Goal: Task Accomplishment & Management: Use online tool/utility

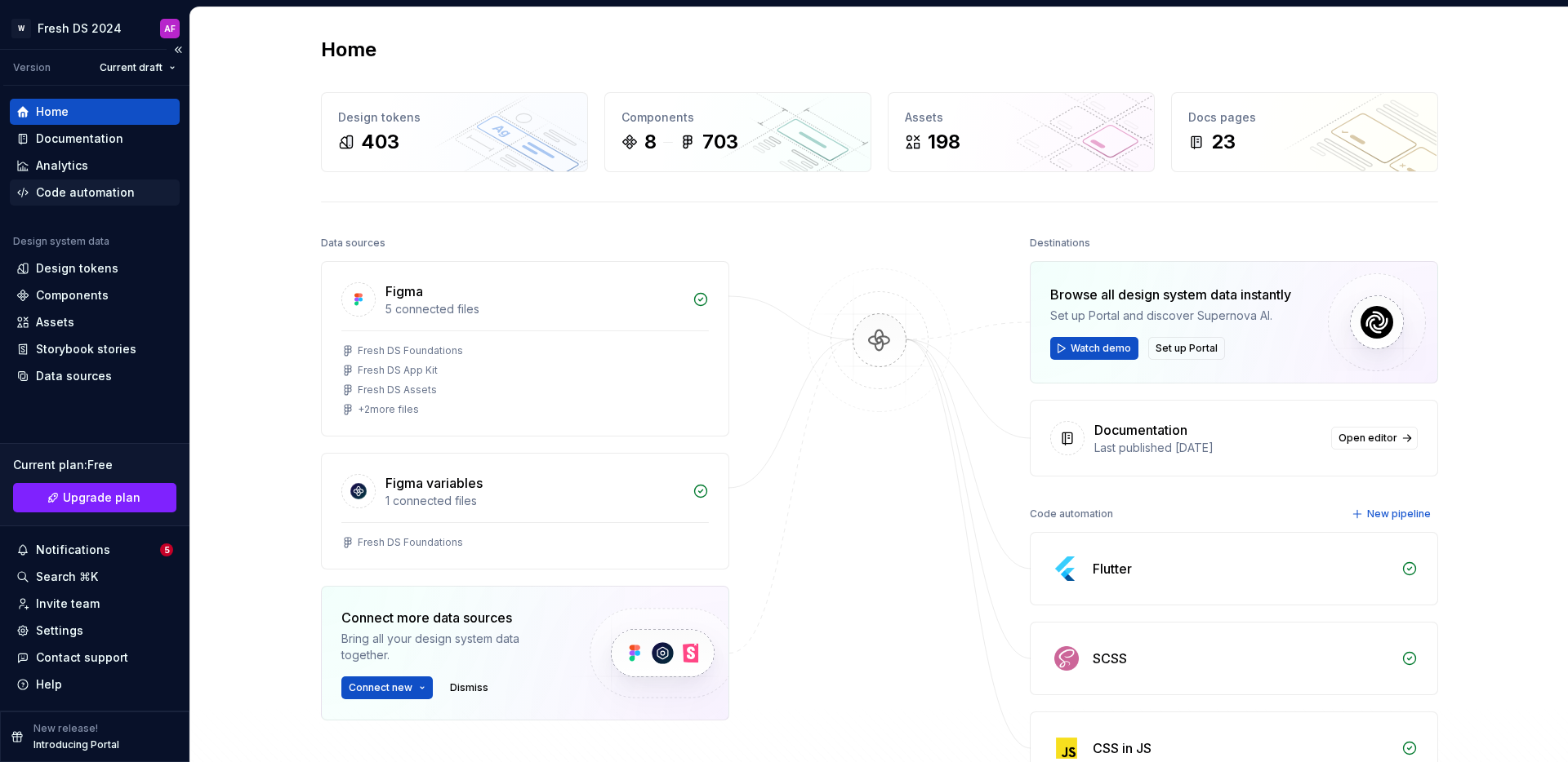
click at [114, 199] on div "Code automation" at bounding box center [86, 192] width 99 height 17
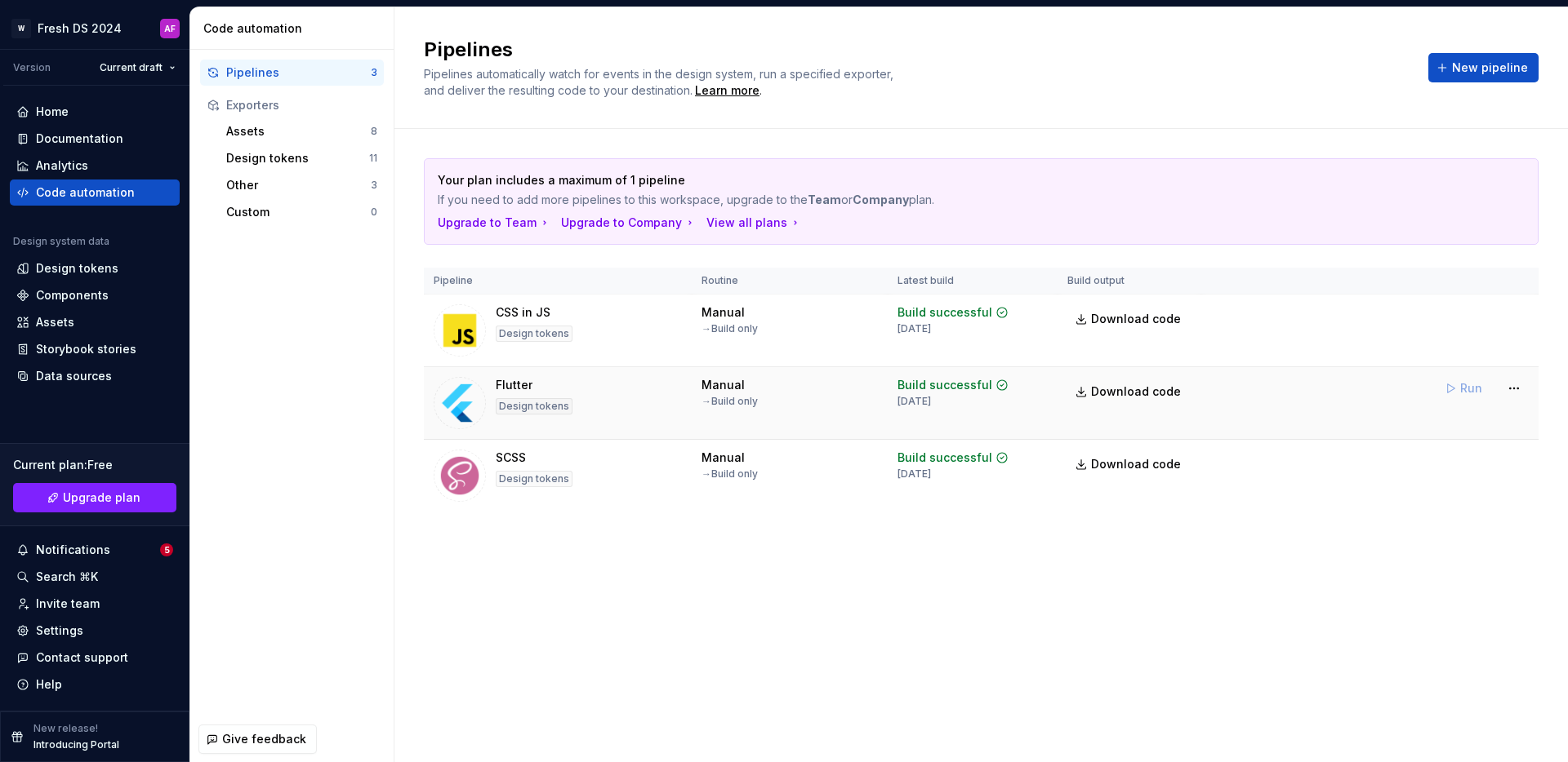
click at [1256, 398] on td "Run" at bounding box center [1369, 389] width 337 height 43
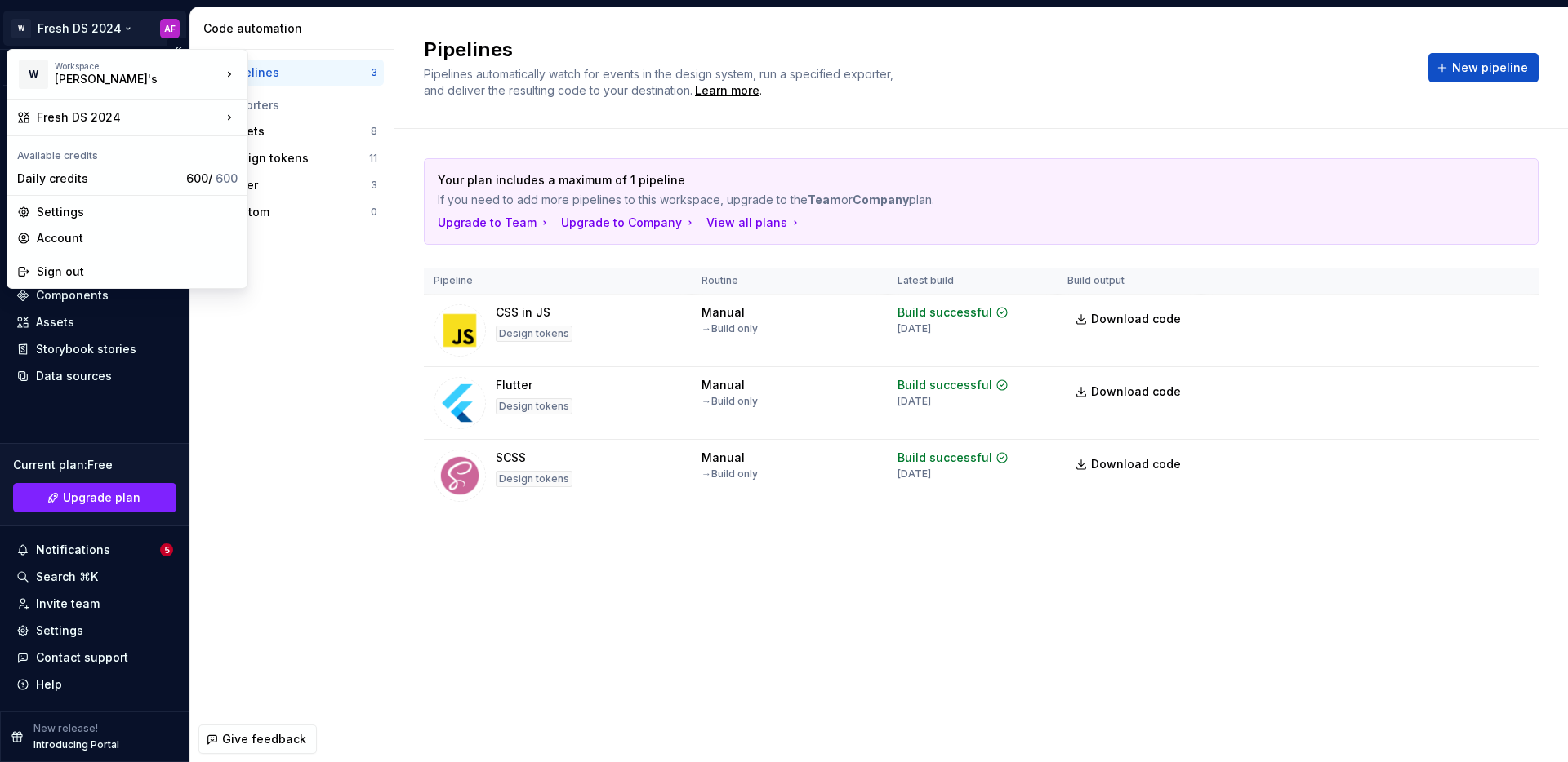
click at [107, 29] on html "W Fresh DS 2024 AF Version Current draft Home Documentation Analytics Code auto…" at bounding box center [784, 381] width 1568 height 762
click at [85, 232] on div "Account" at bounding box center [137, 238] width 201 height 17
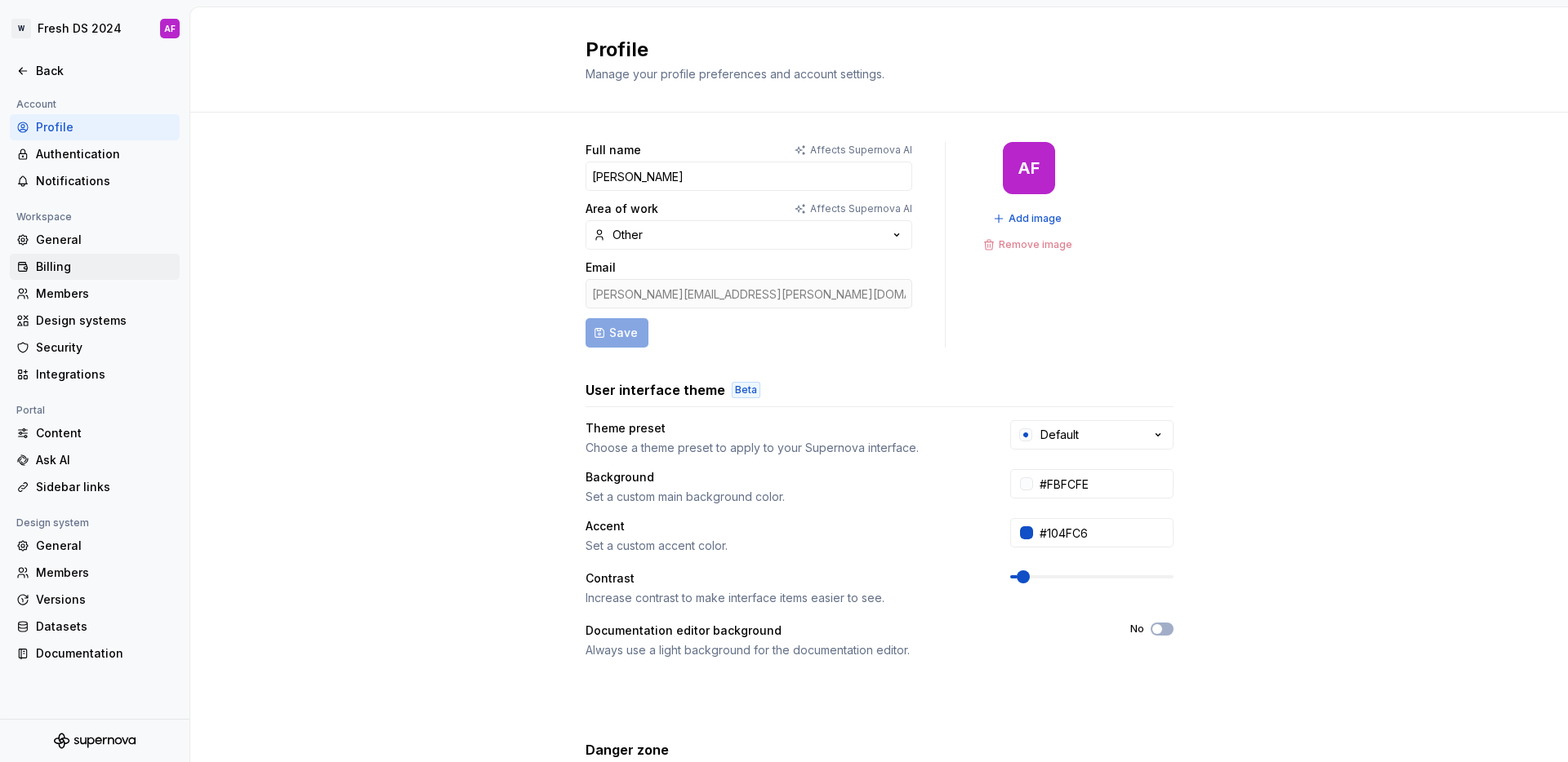
click at [80, 265] on div "Billing" at bounding box center [104, 266] width 137 height 17
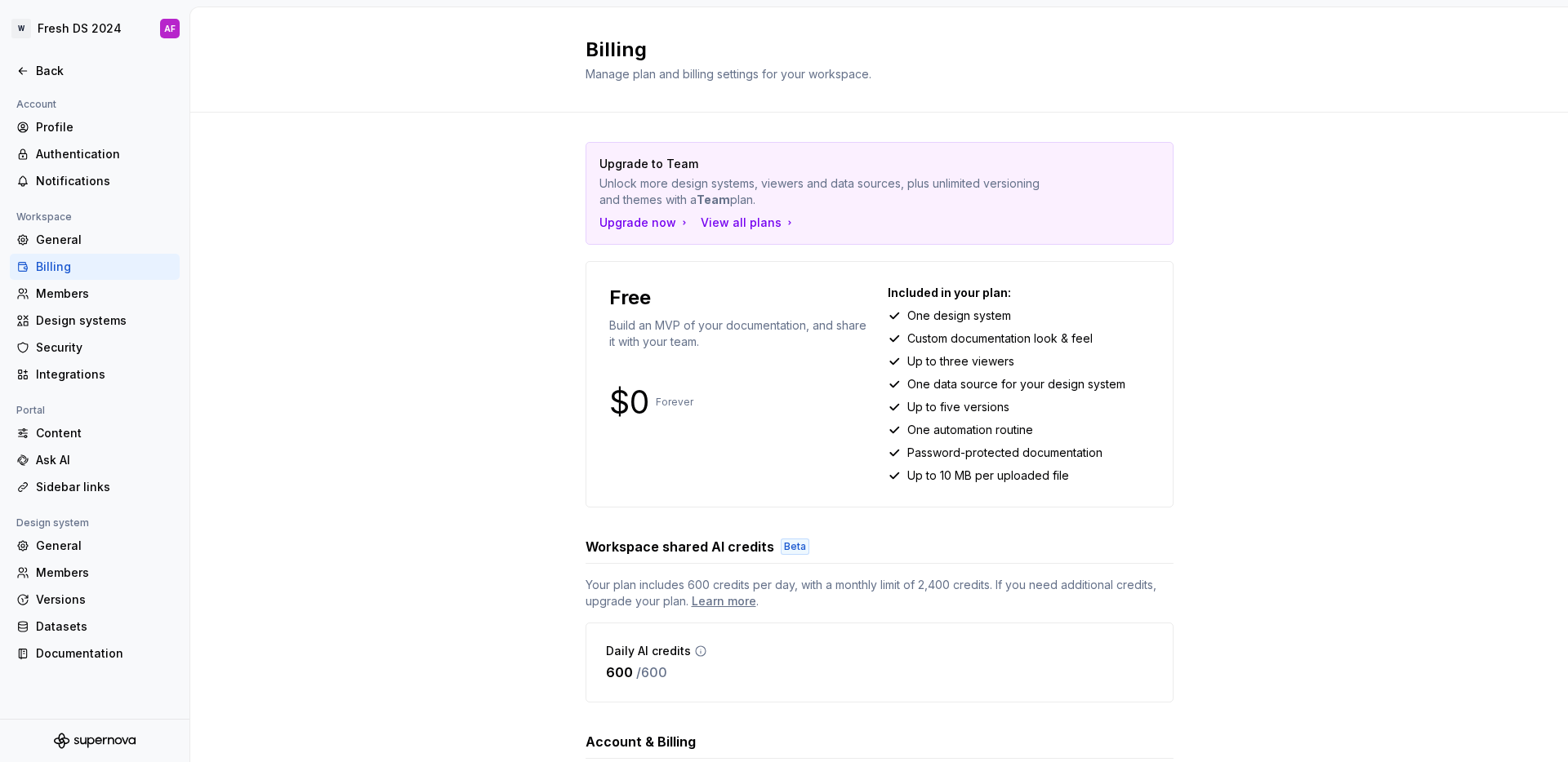
click at [441, 329] on div "Upgrade to Team Unlock more design systems, viewers and data sources, plus unli…" at bounding box center [879, 527] width 1377 height 829
click at [463, 497] on div "Upgrade to Team Unlock more design systems, viewers and data sources, plus unli…" at bounding box center [879, 527] width 1377 height 829
click at [53, 68] on div "Back" at bounding box center [104, 71] width 137 height 17
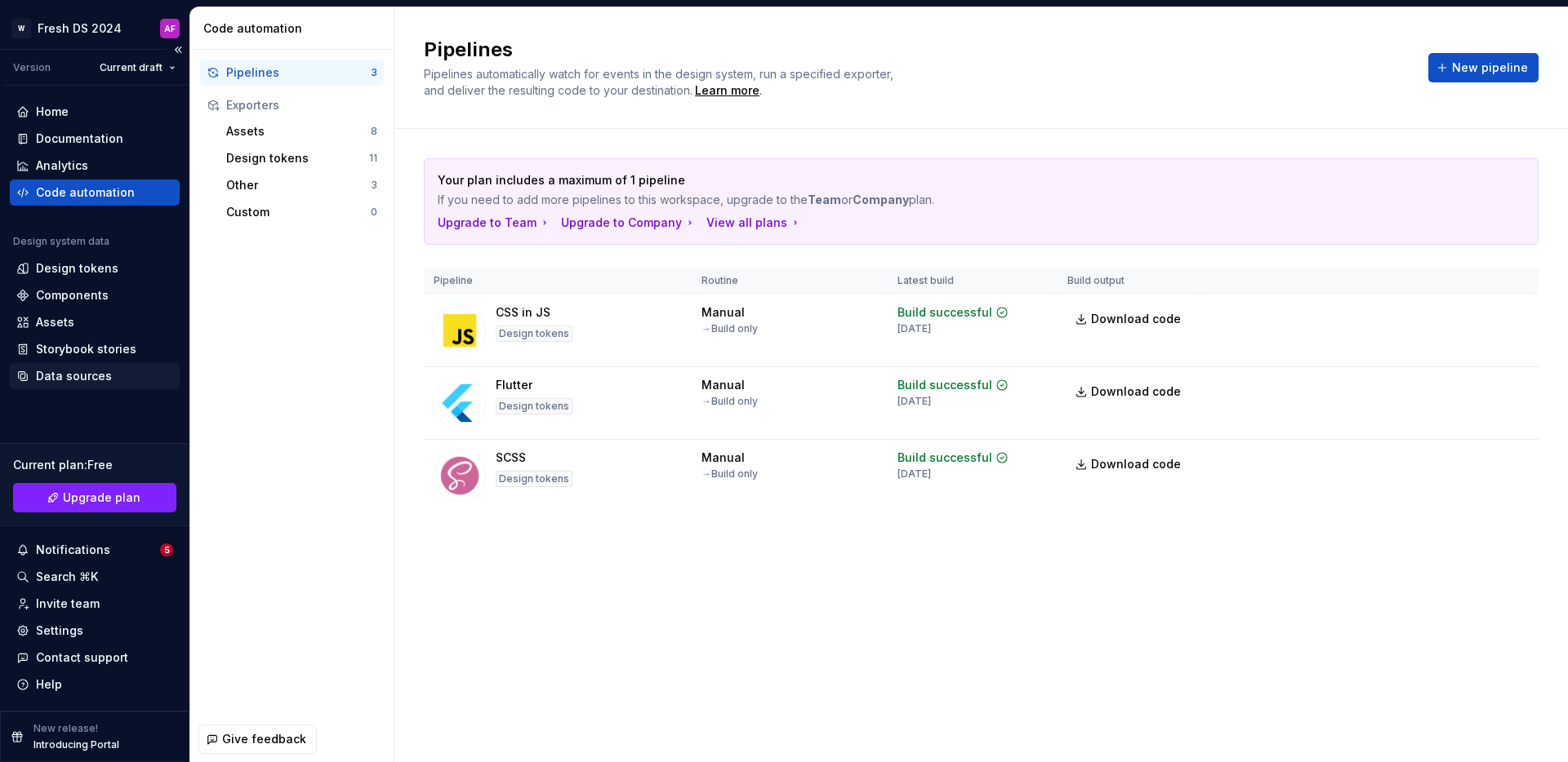
click at [90, 377] on div "Data sources" at bounding box center [74, 376] width 76 height 17
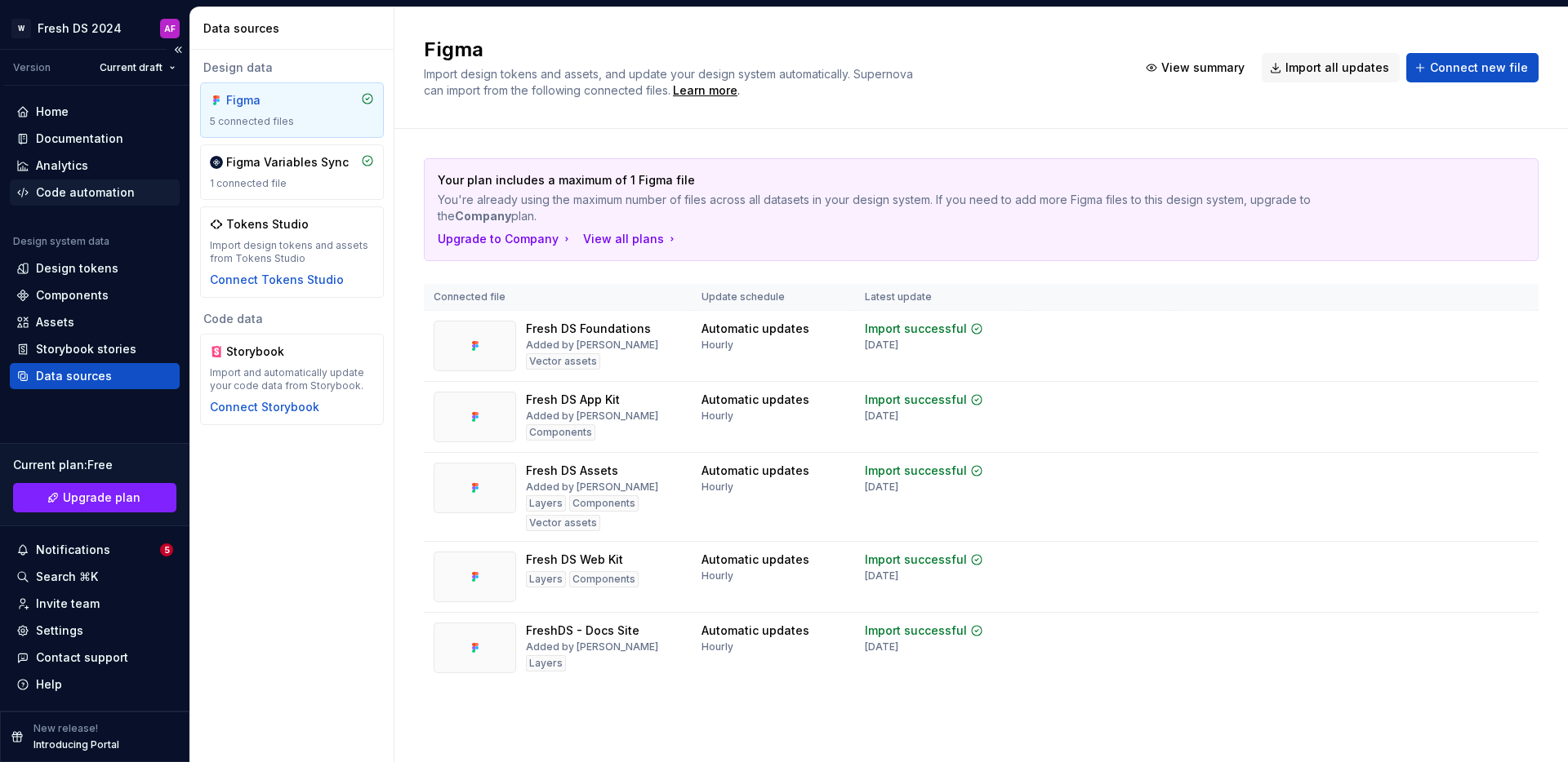
click at [95, 199] on div "Code automation" at bounding box center [86, 192] width 99 height 17
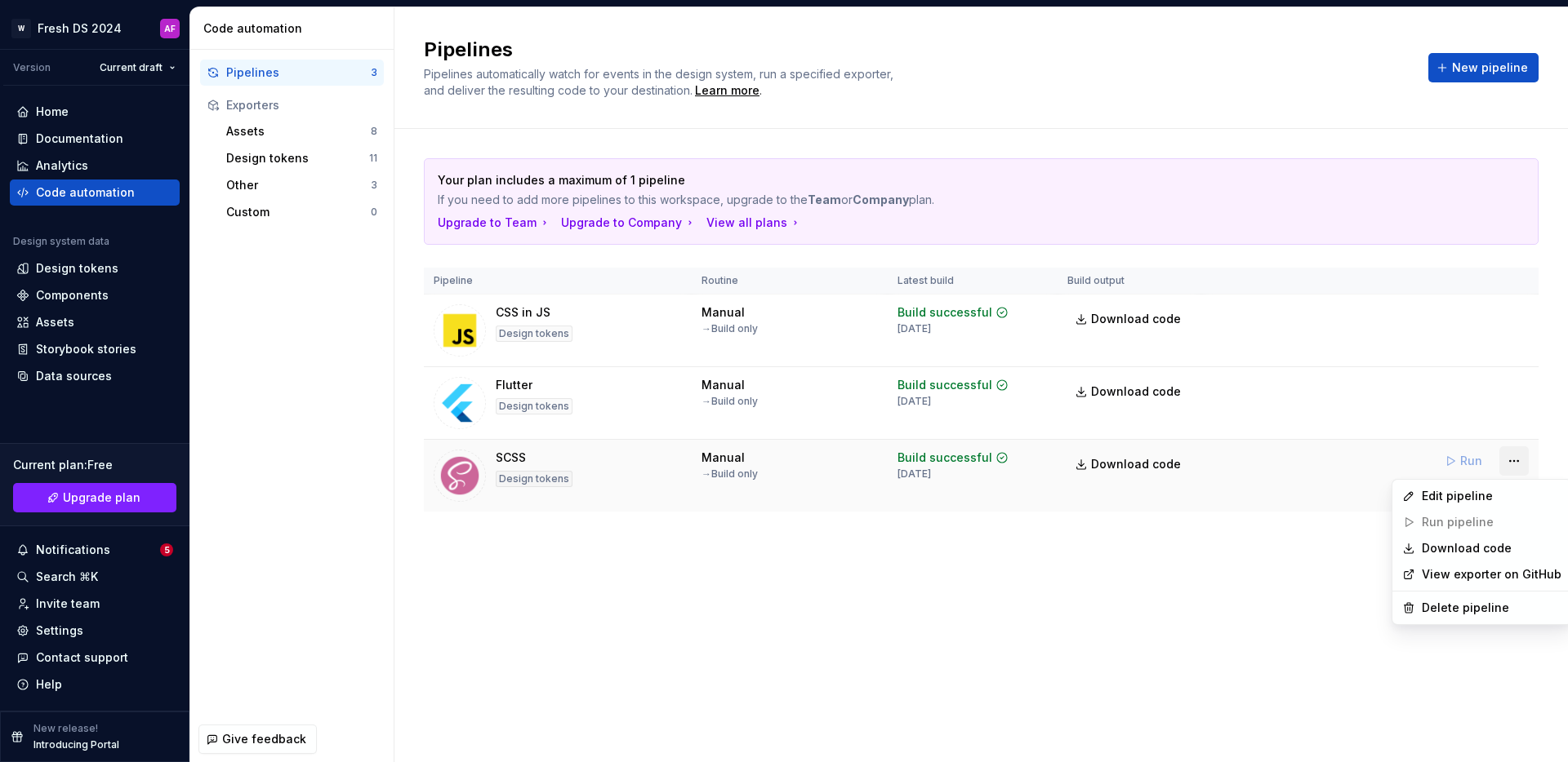
click at [1512, 464] on html "W Fresh DS 2024 AF Version Current draft Home Documentation Analytics Code auto…" at bounding box center [784, 381] width 1568 height 762
click at [1479, 608] on div "Delete pipeline" at bounding box center [1491, 607] width 140 height 17
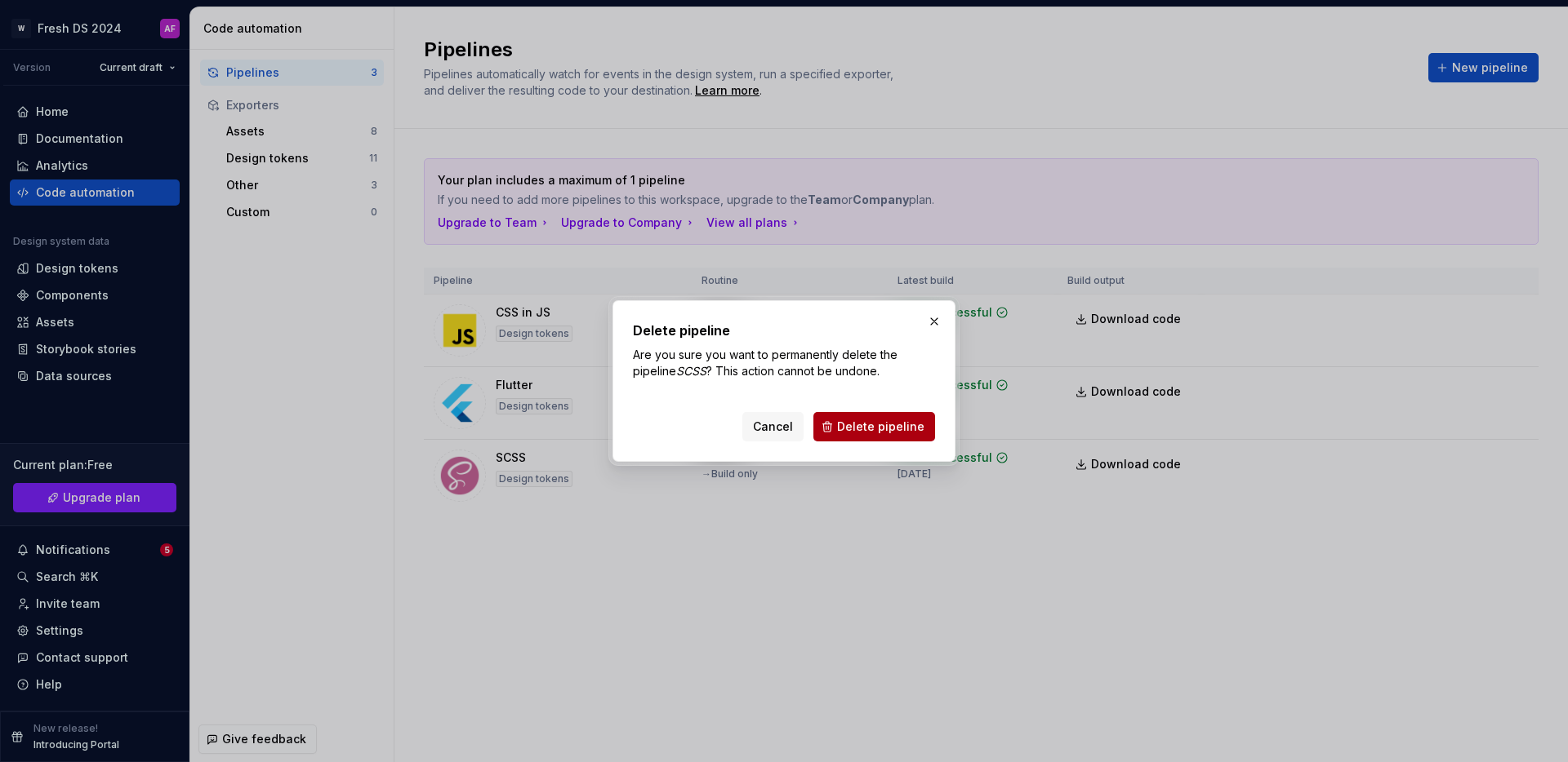
click at [887, 425] on span "Delete pipeline" at bounding box center [881, 427] width 87 height 17
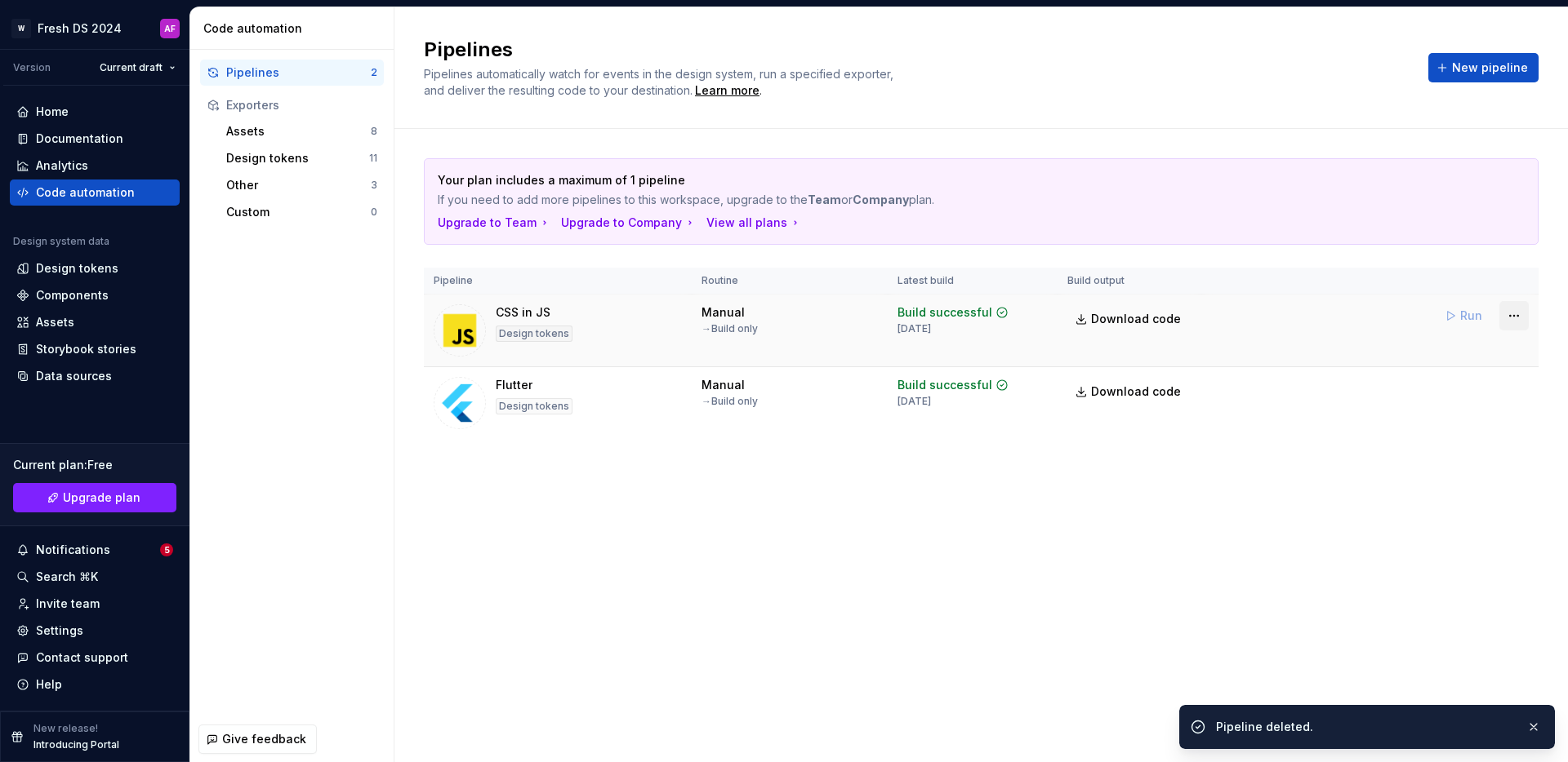
click at [1516, 319] on html "W Fresh DS 2024 AF Version Current draft Home Documentation Analytics Code auto…" at bounding box center [784, 381] width 1568 height 762
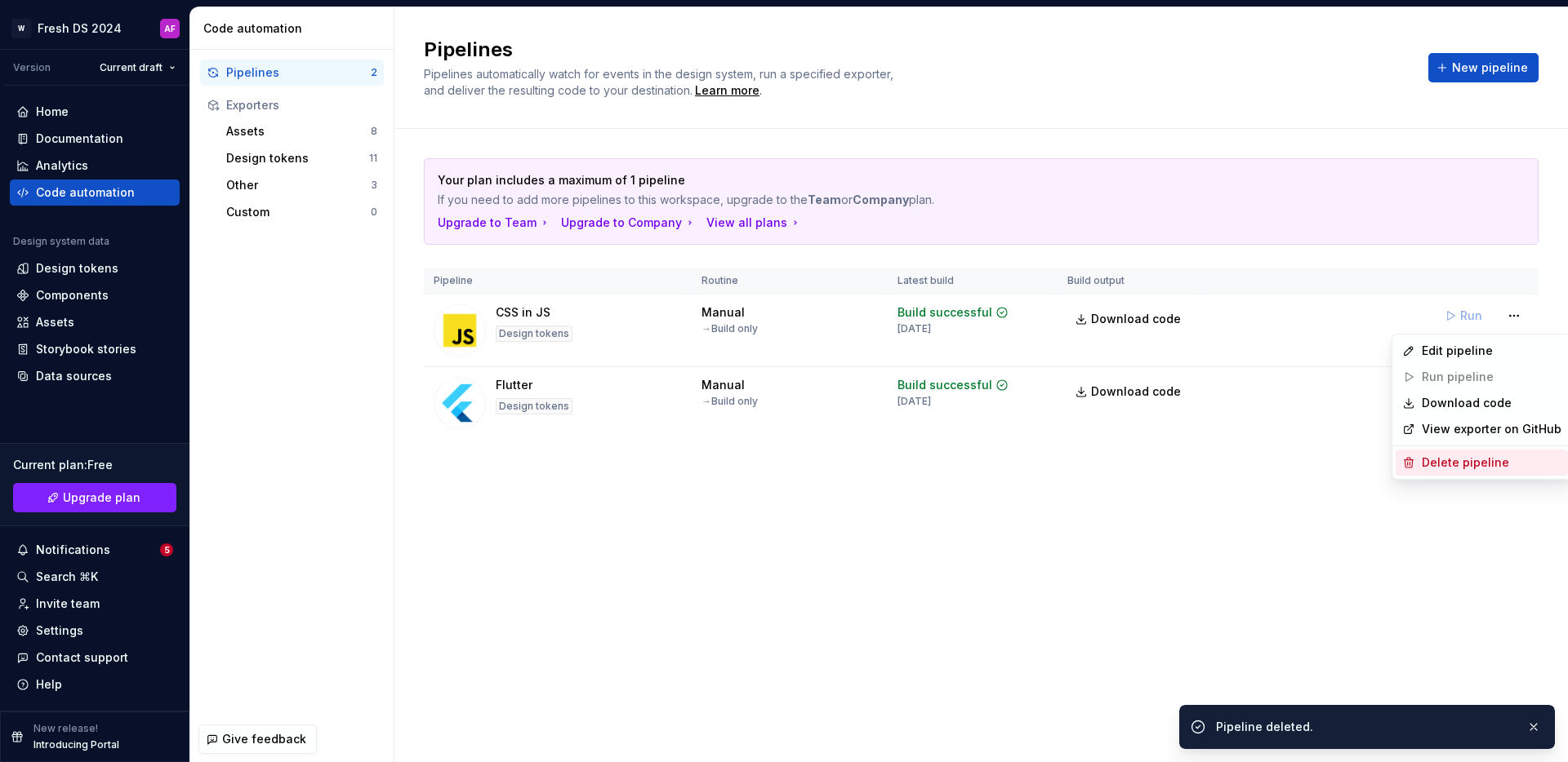
click at [1475, 462] on div "Delete pipeline" at bounding box center [1491, 463] width 140 height 17
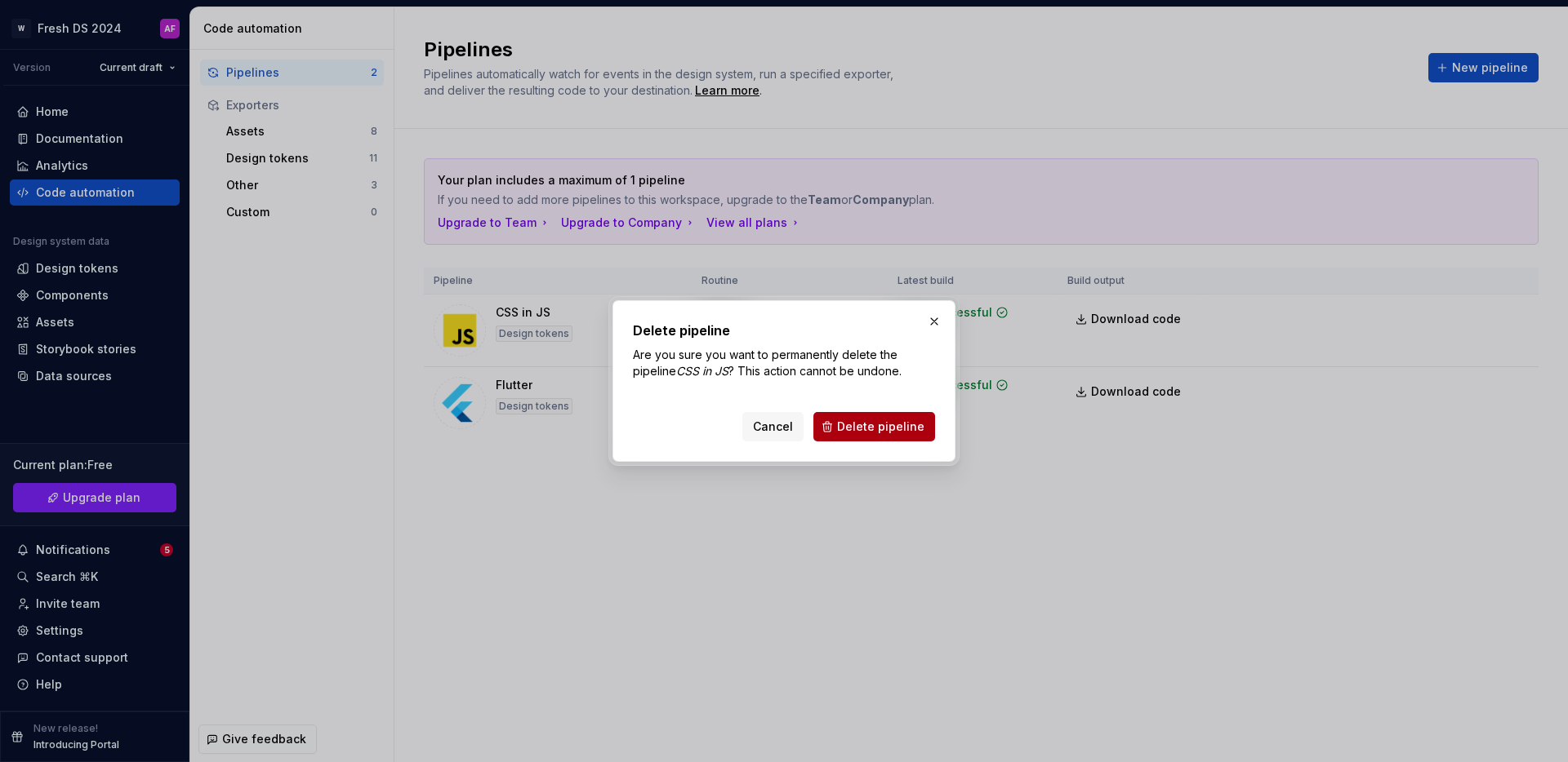
click at [894, 425] on span "Delete pipeline" at bounding box center [881, 427] width 87 height 17
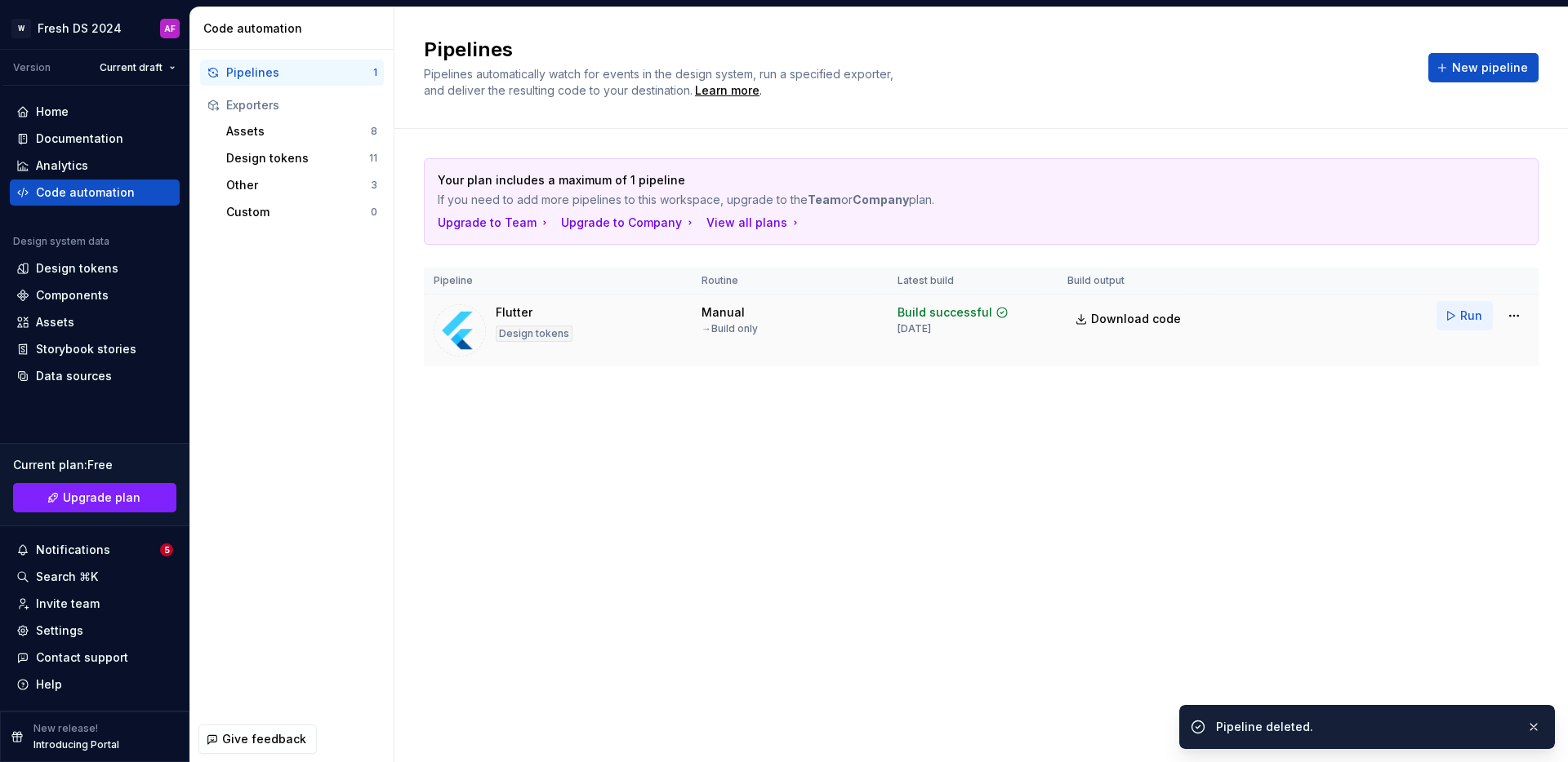
click at [1480, 319] on span "Run" at bounding box center [1471, 316] width 22 height 17
click at [1515, 314] on html "W Fresh DS 2024 AF Version Current draft Home Documentation Analytics Code auto…" at bounding box center [784, 381] width 1568 height 762
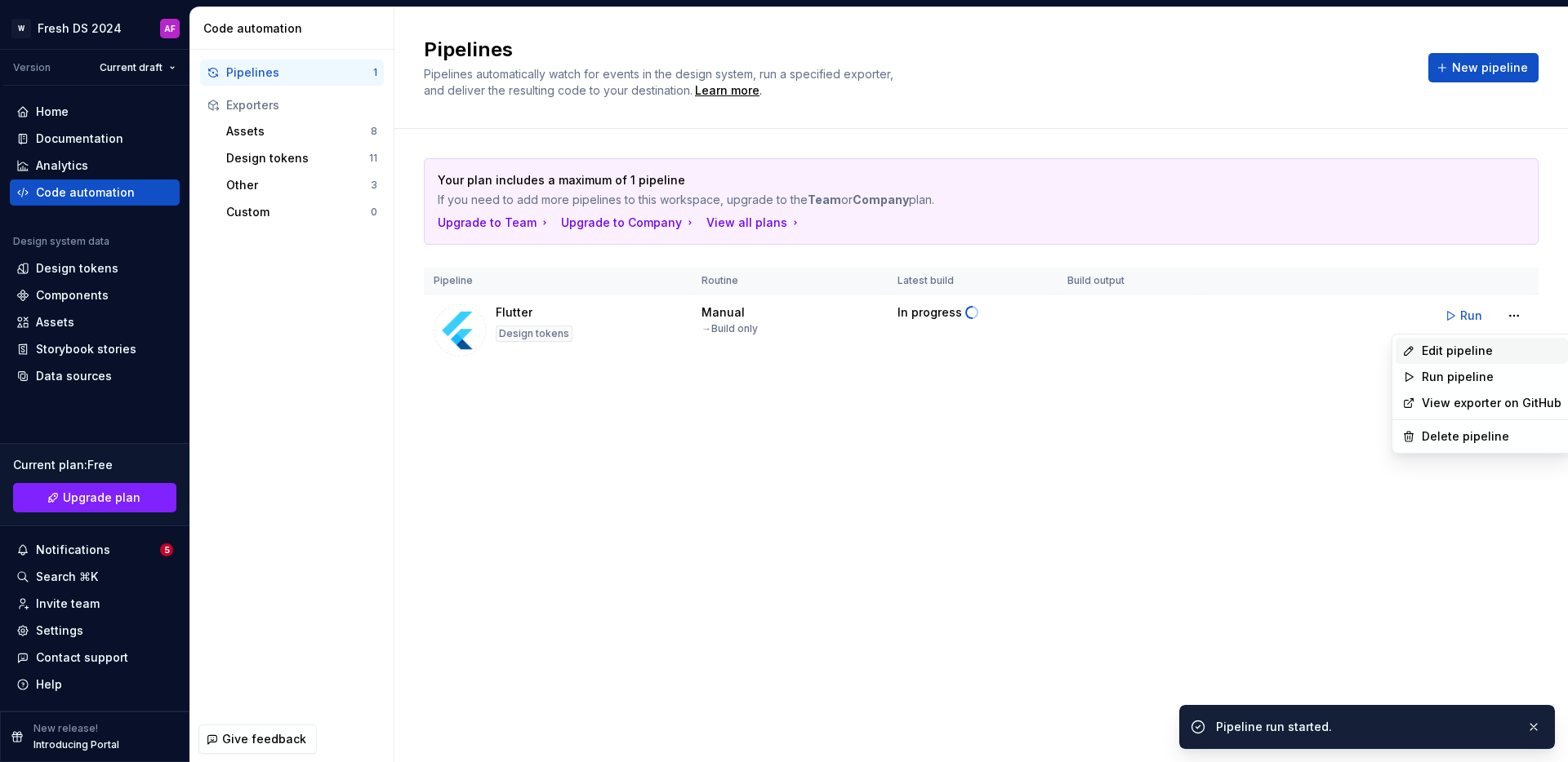
click at [1482, 347] on div "Edit pipeline" at bounding box center [1491, 351] width 140 height 17
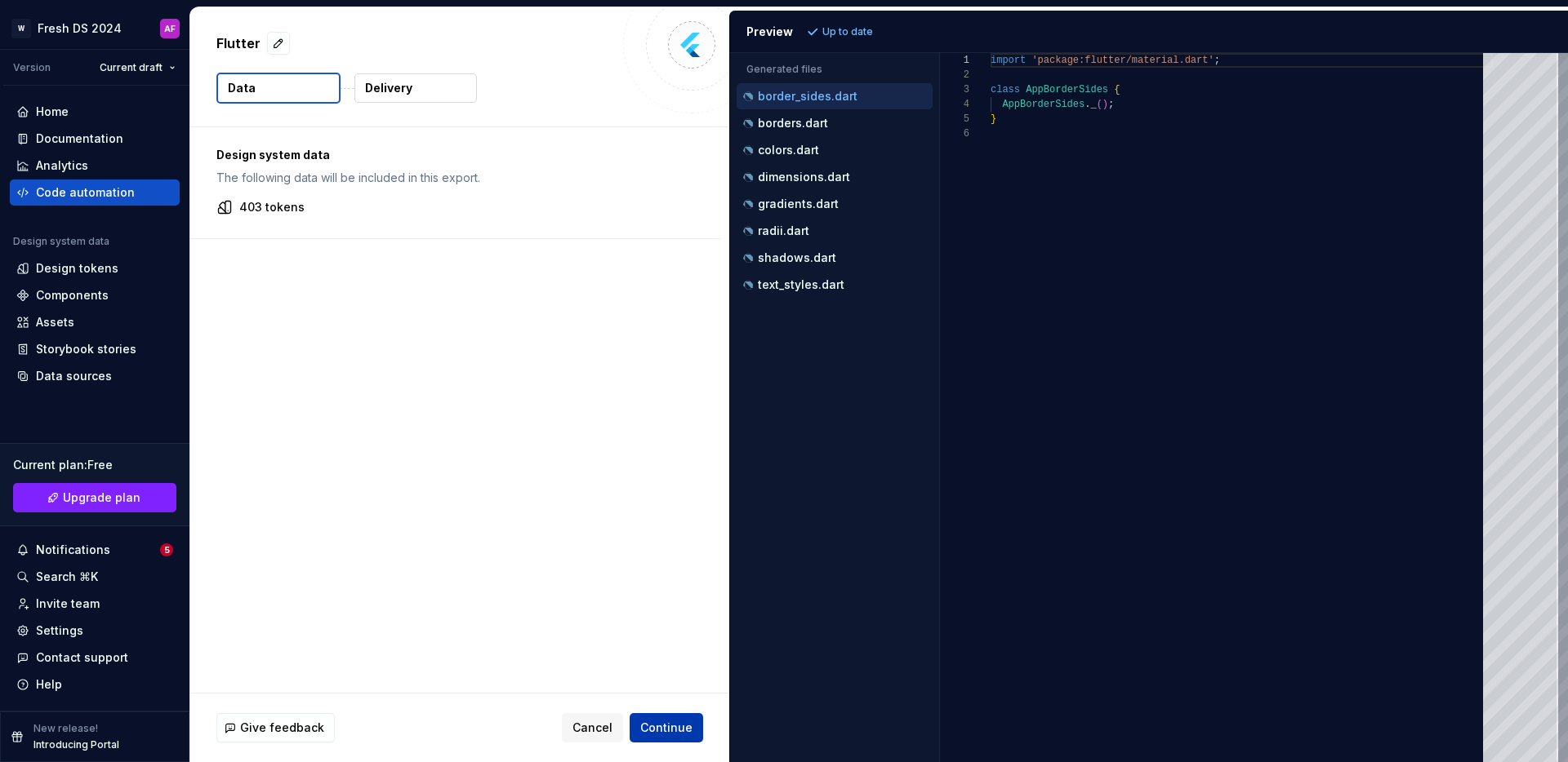
click at [673, 721] on span "Continue" at bounding box center [666, 728] width 52 height 17
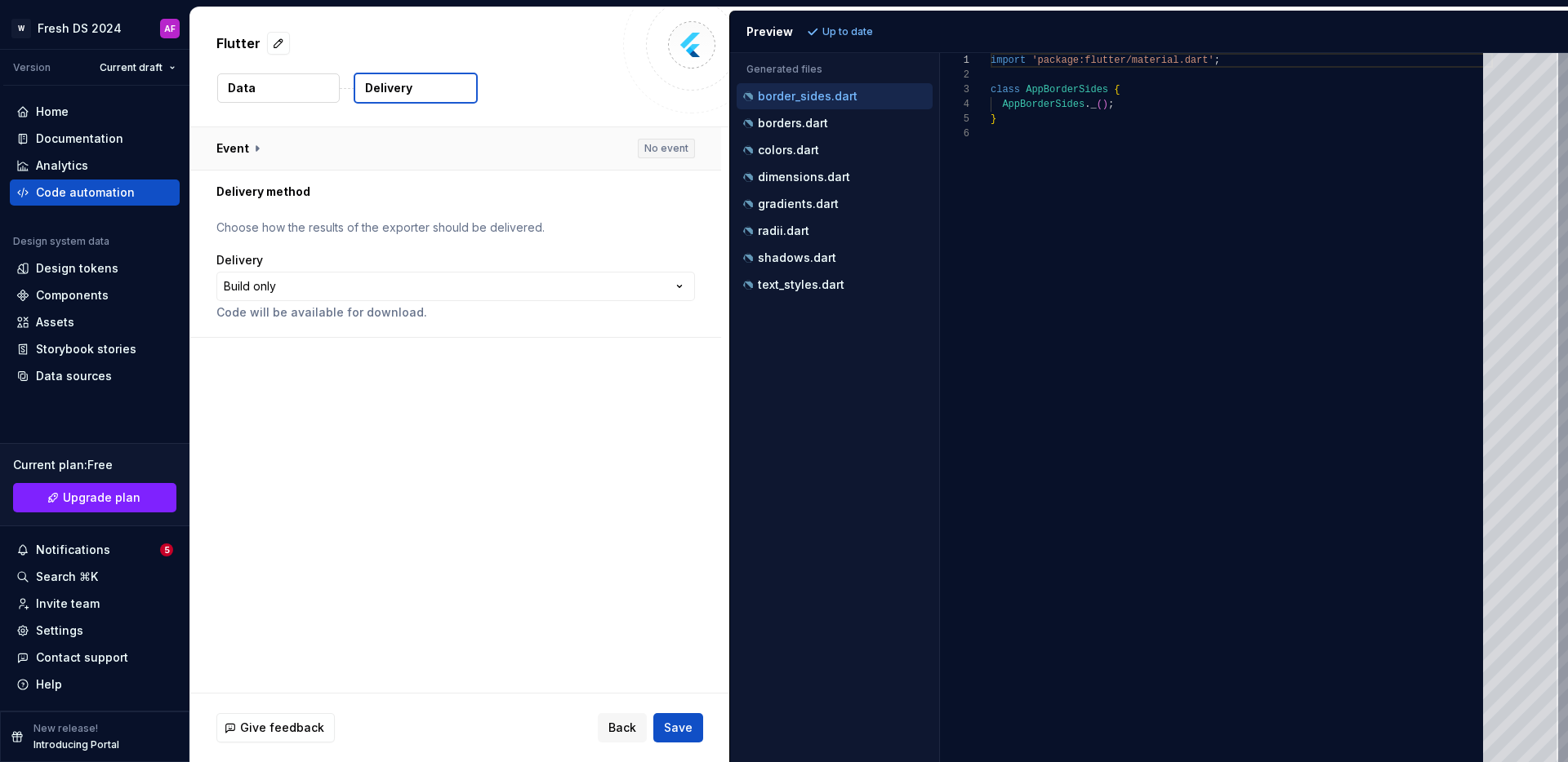
click at [244, 168] on button "button" at bounding box center [456, 149] width 531 height 43
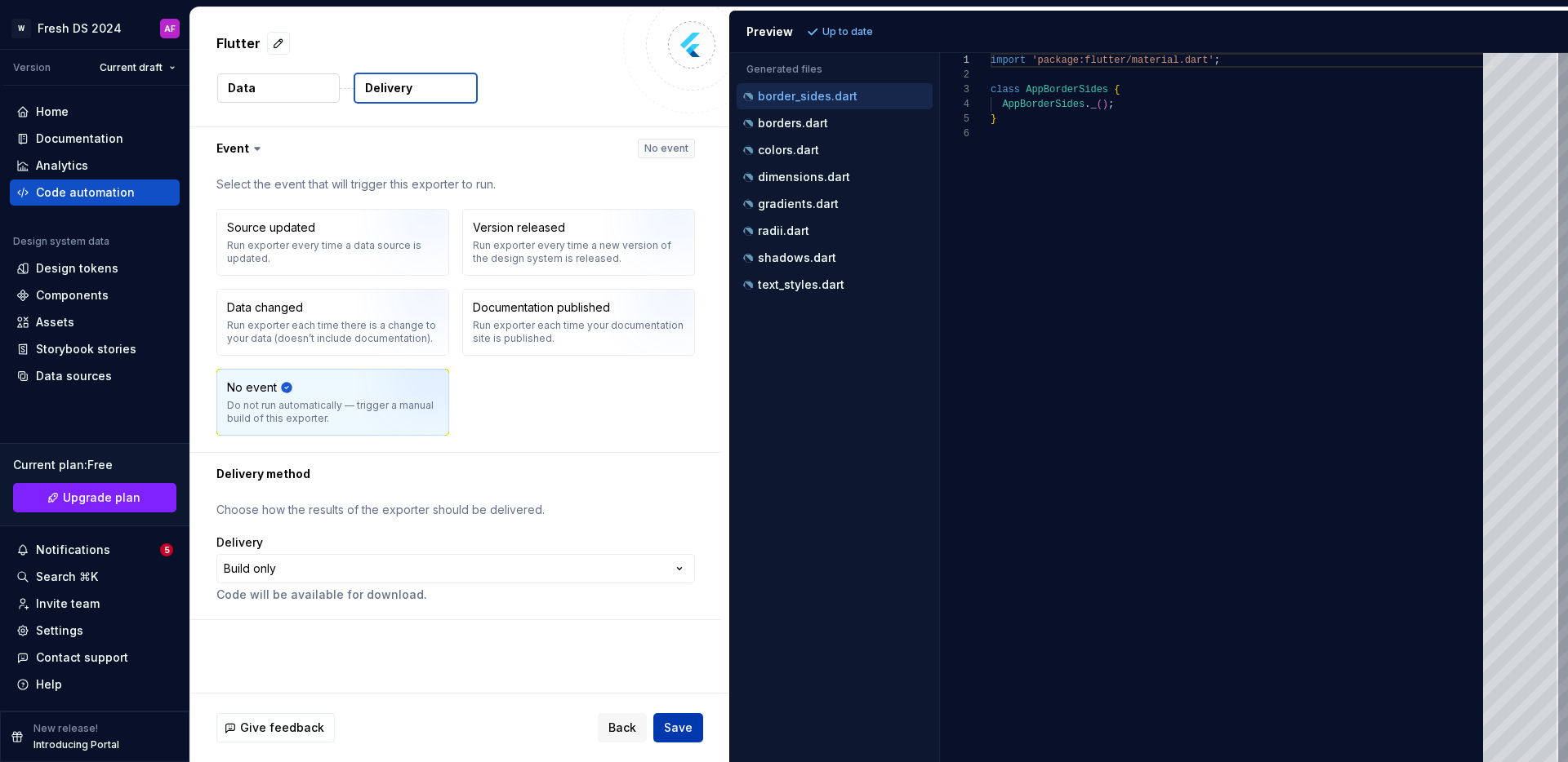
click at [683, 723] on span "Save" at bounding box center [678, 728] width 28 height 17
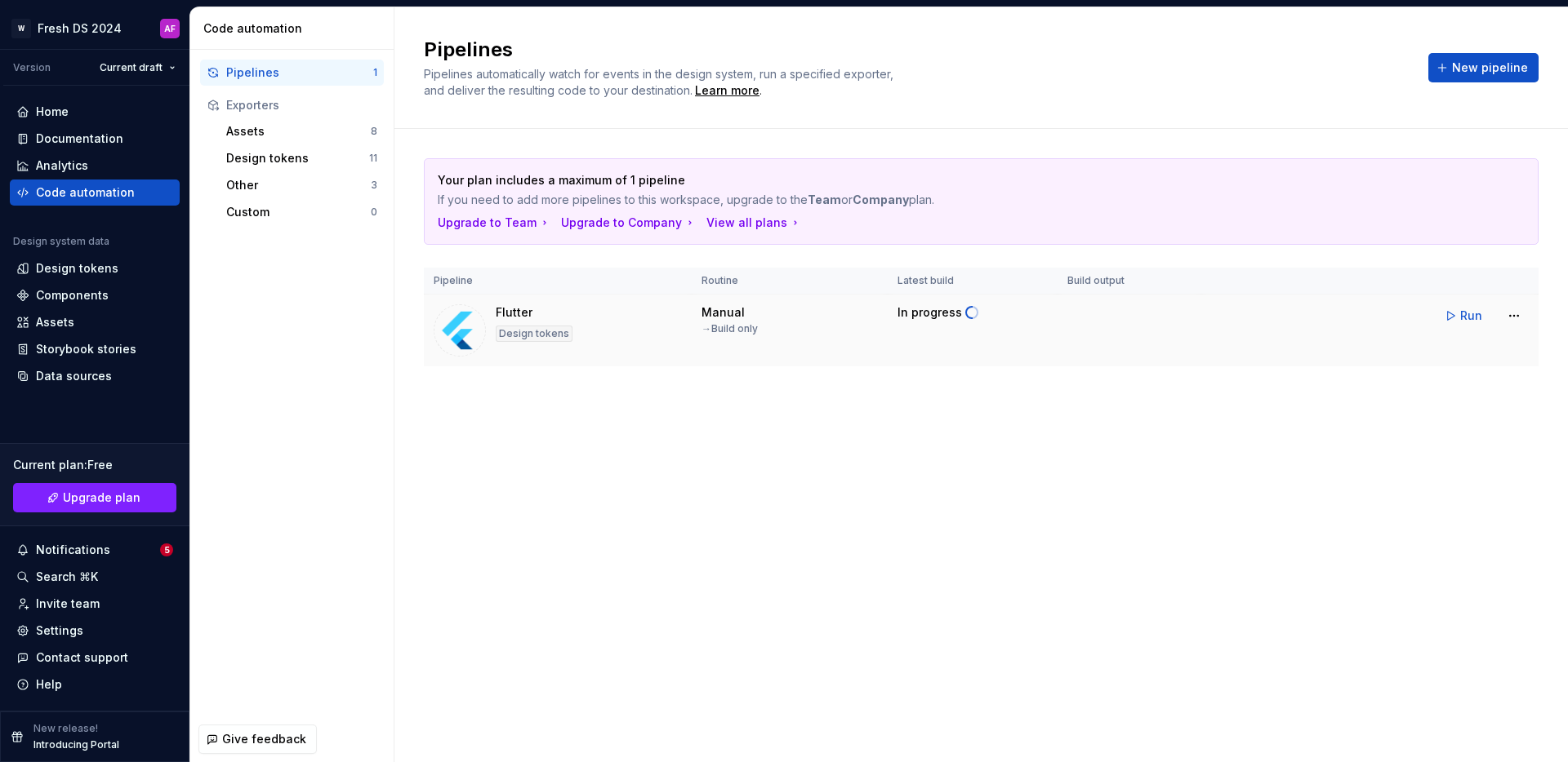
click at [997, 342] on td "In progress" at bounding box center [972, 330] width 170 height 73
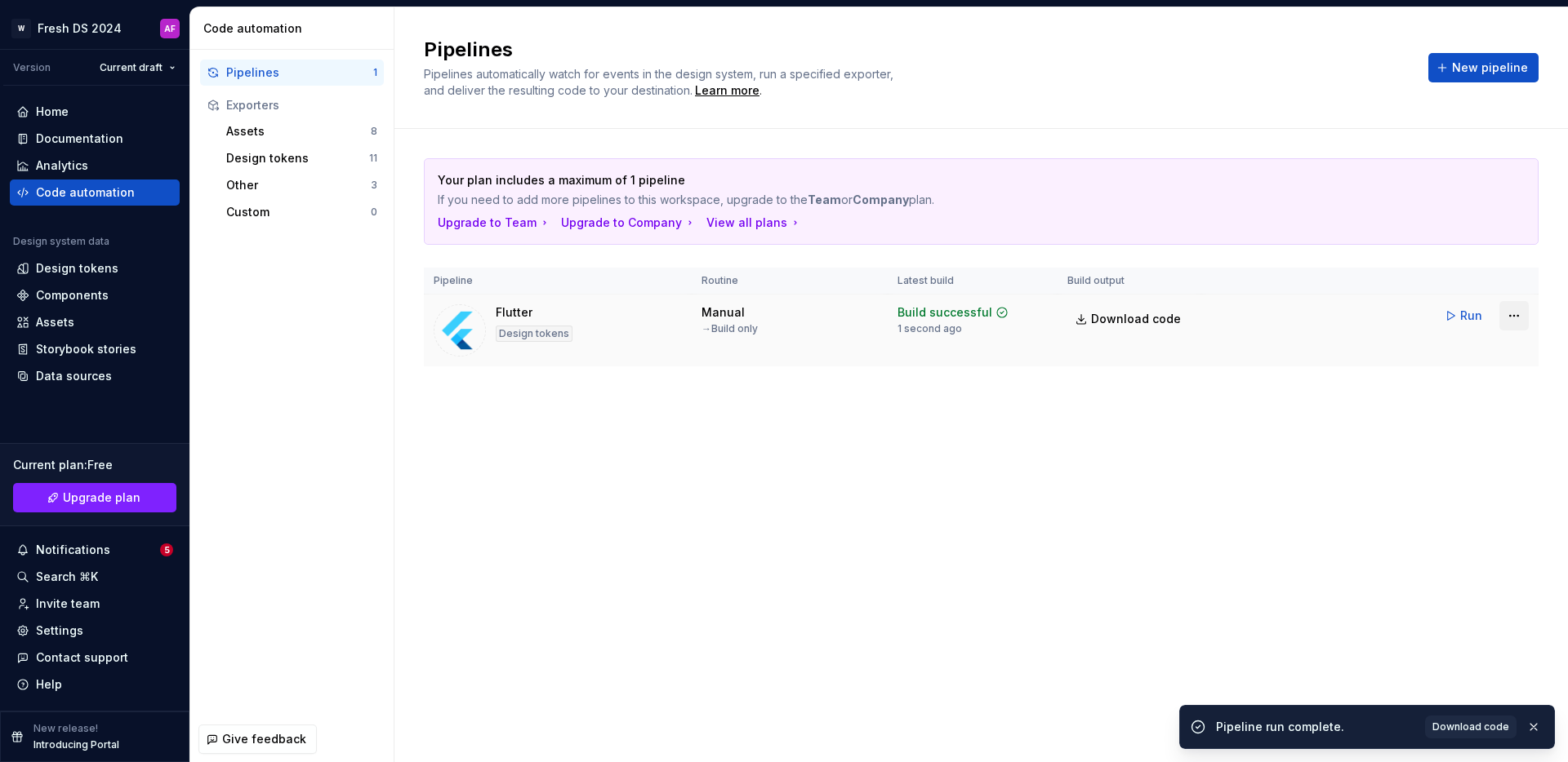
click at [1511, 314] on html "W Fresh DS 2024 AF Version Current draft Home Documentation Analytics Code auto…" at bounding box center [784, 381] width 1568 height 762
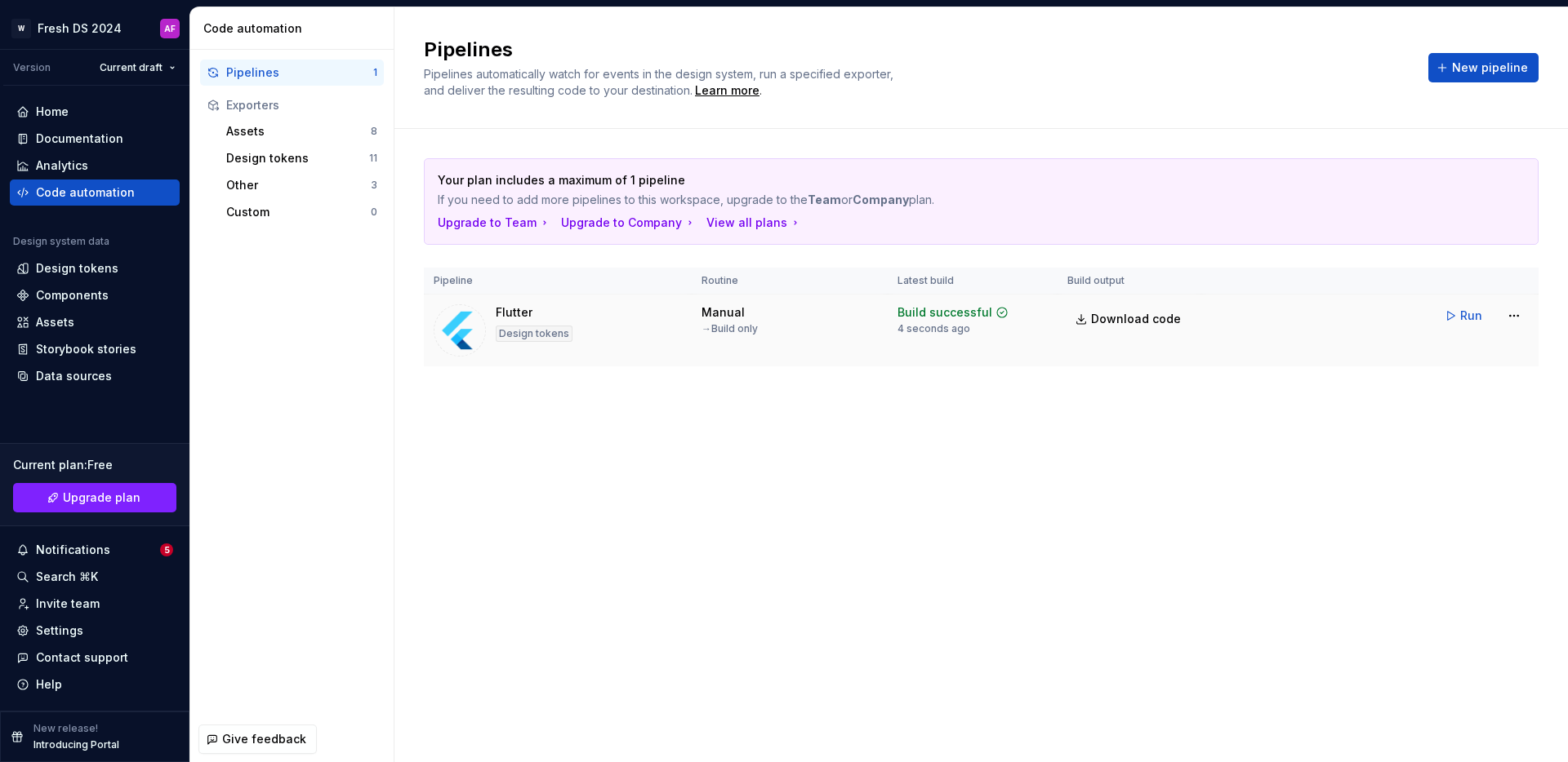
drag, startPoint x: 1098, startPoint y: 540, endPoint x: 551, endPoint y: 322, distance: 588.8
click at [1094, 540] on html "W Fresh DS 2024 AF Version Current draft Home Documentation Analytics Code auto…" at bounding box center [784, 381] width 1568 height 762
click at [1511, 316] on html "W Fresh DS 2024 AF Version Current draft Home Documentation Analytics Code auto…" at bounding box center [784, 381] width 1568 height 762
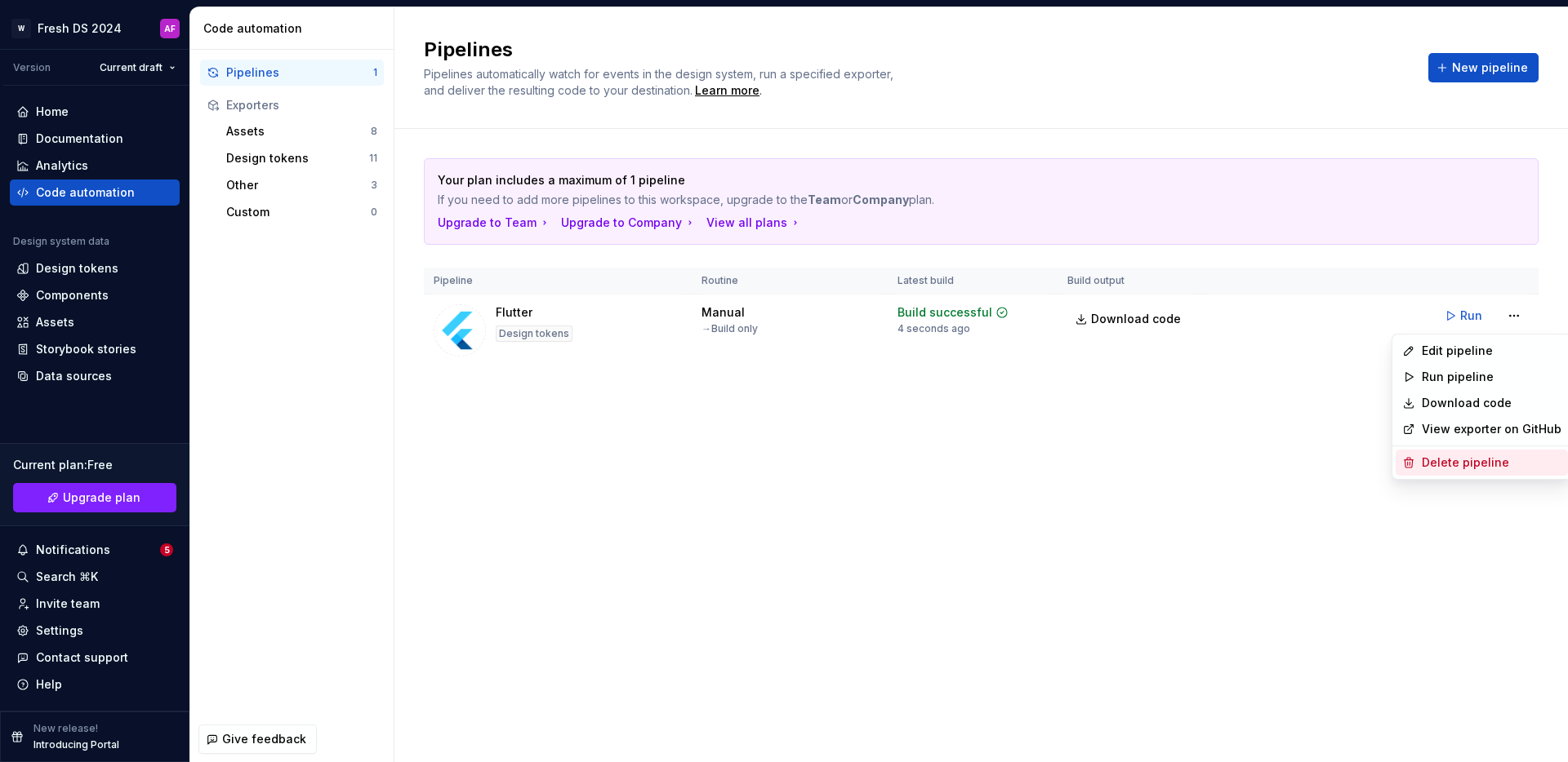
click at [1458, 463] on div "Delete pipeline" at bounding box center [1491, 463] width 140 height 17
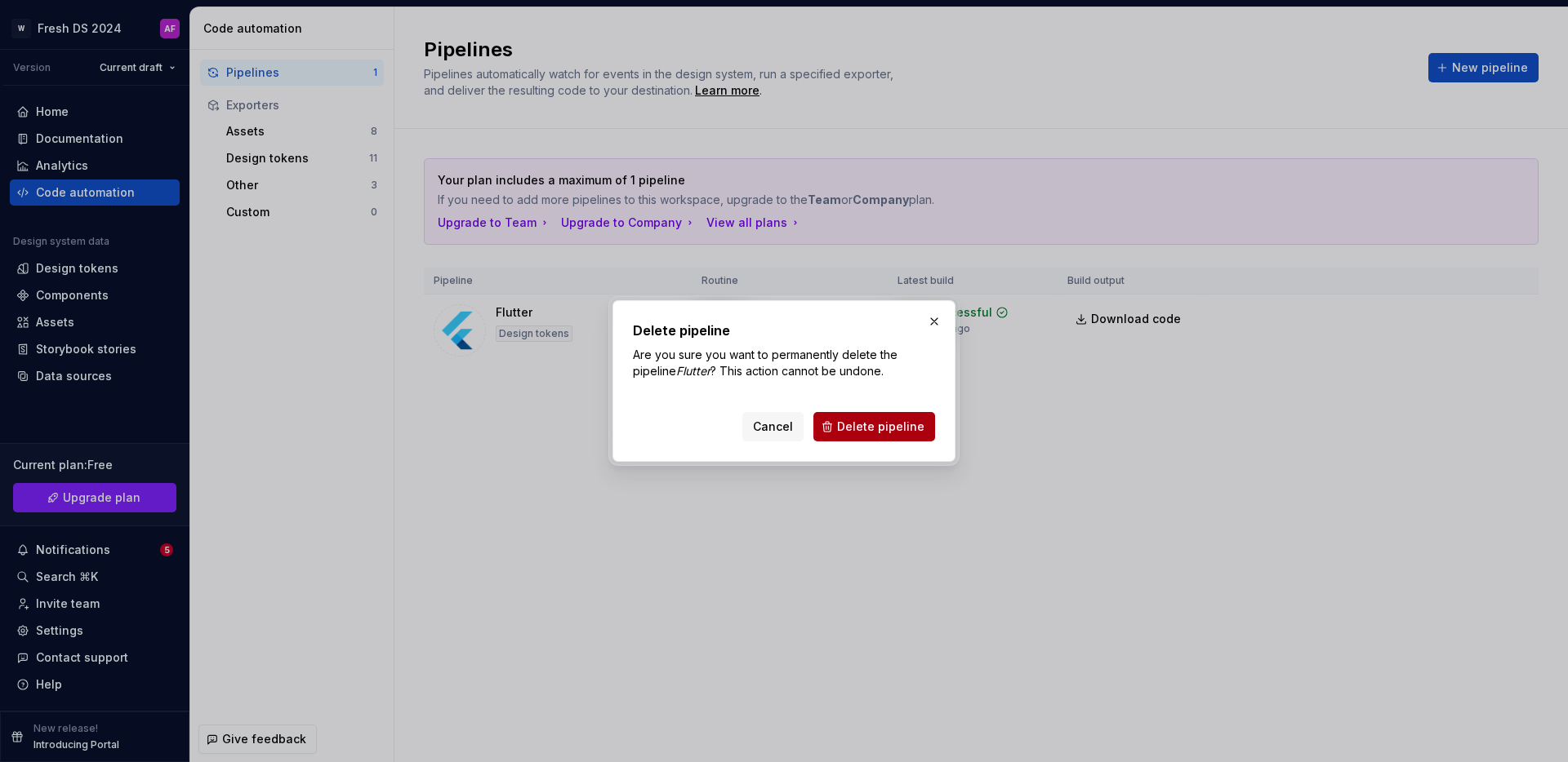
click at [866, 426] on span "Delete pipeline" at bounding box center [881, 427] width 87 height 17
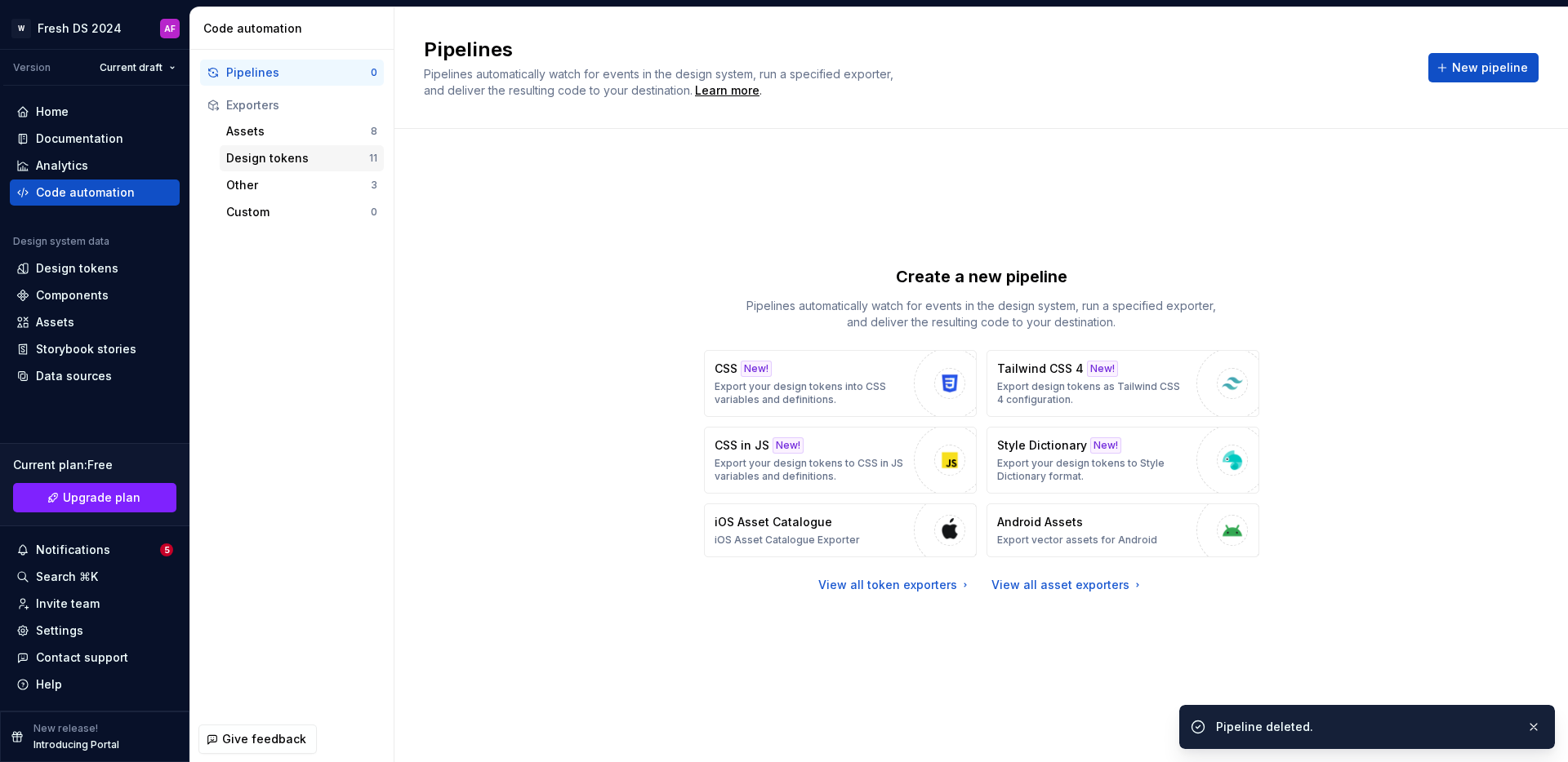
click at [257, 156] on div "Design tokens" at bounding box center [297, 158] width 143 height 17
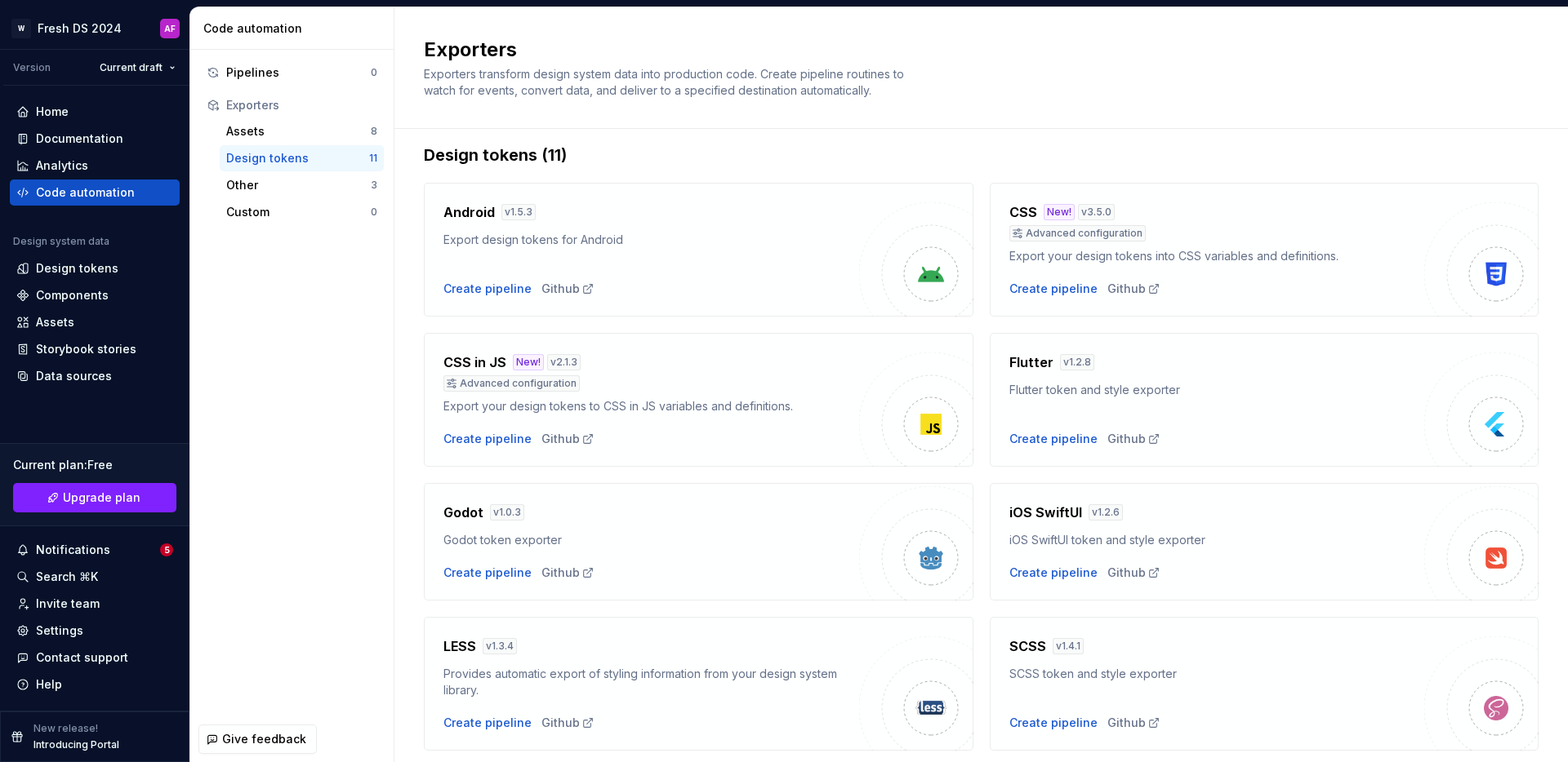
scroll to position [22, 0]
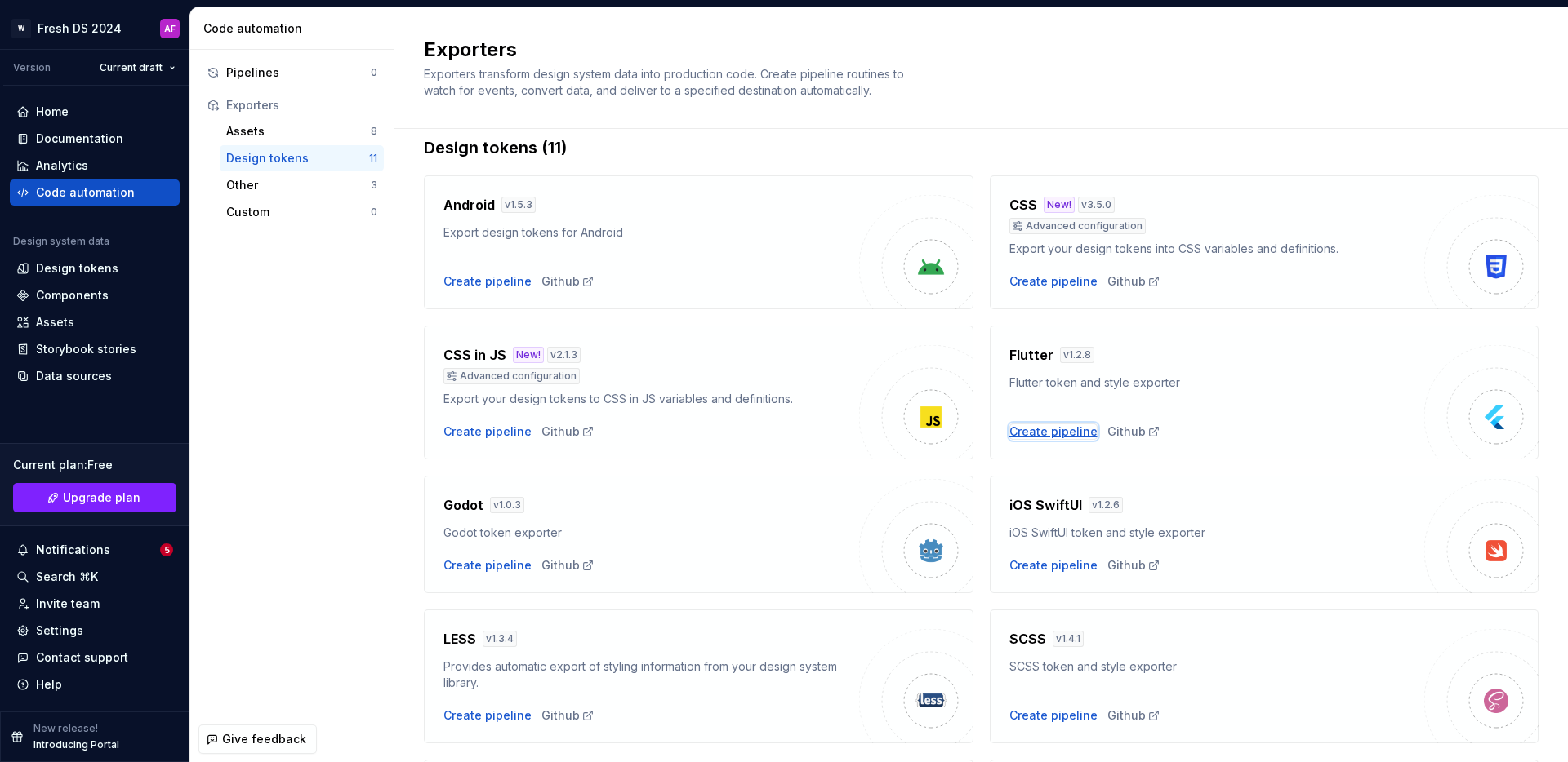
click at [1037, 435] on div "Create pipeline" at bounding box center [1053, 432] width 88 height 17
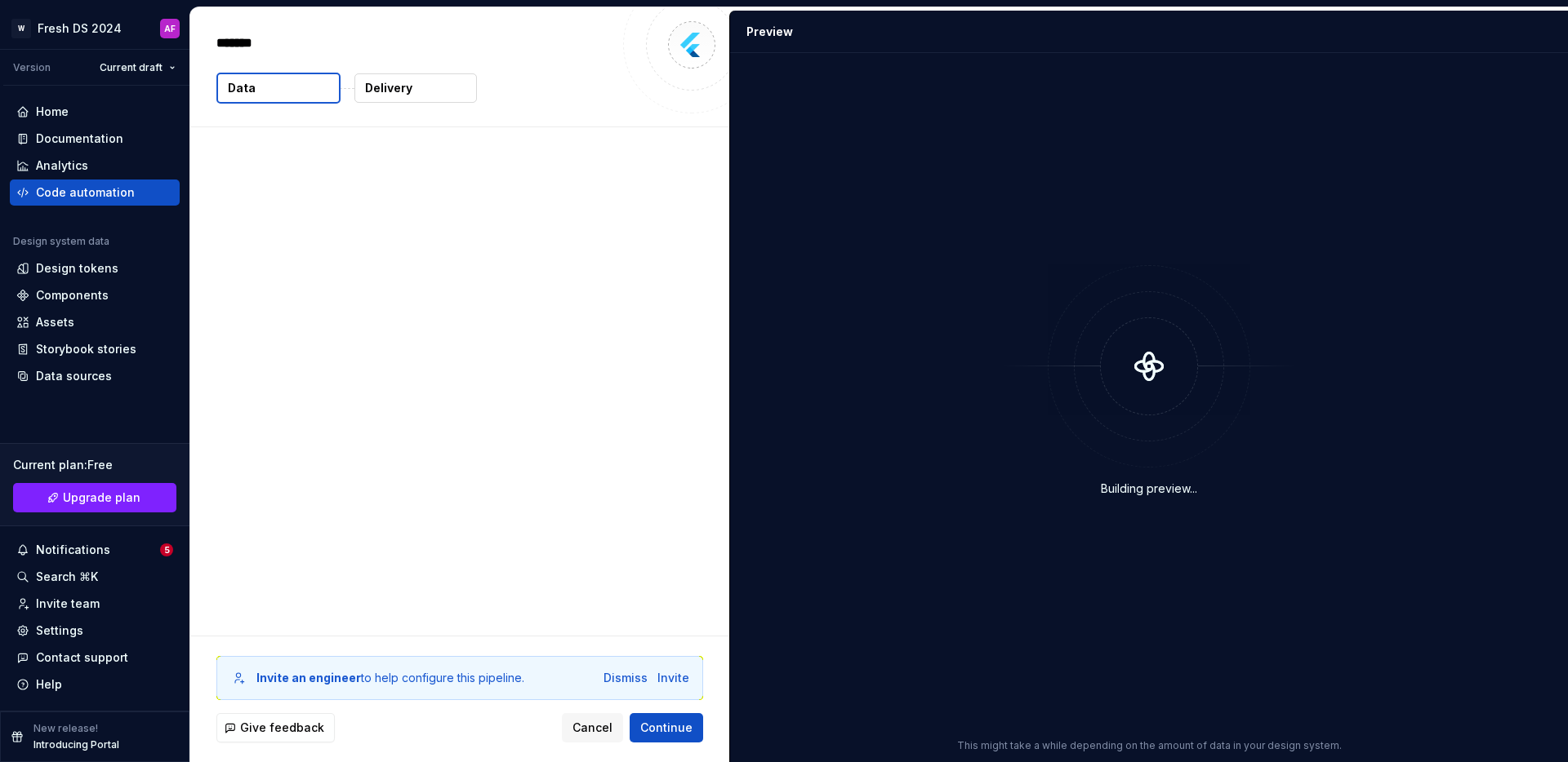
type textarea "*"
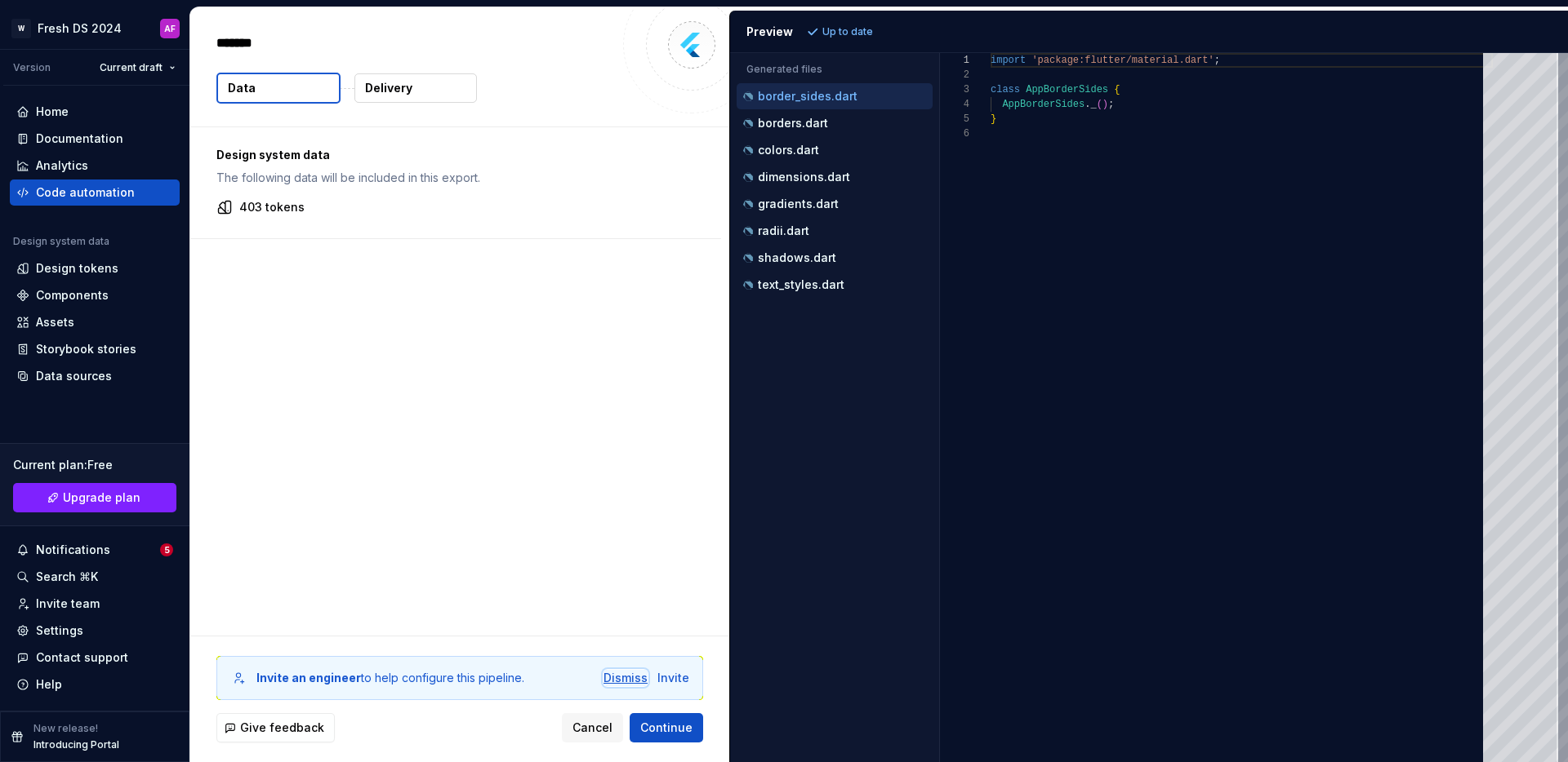
click at [630, 677] on div "Dismiss" at bounding box center [625, 678] width 44 height 17
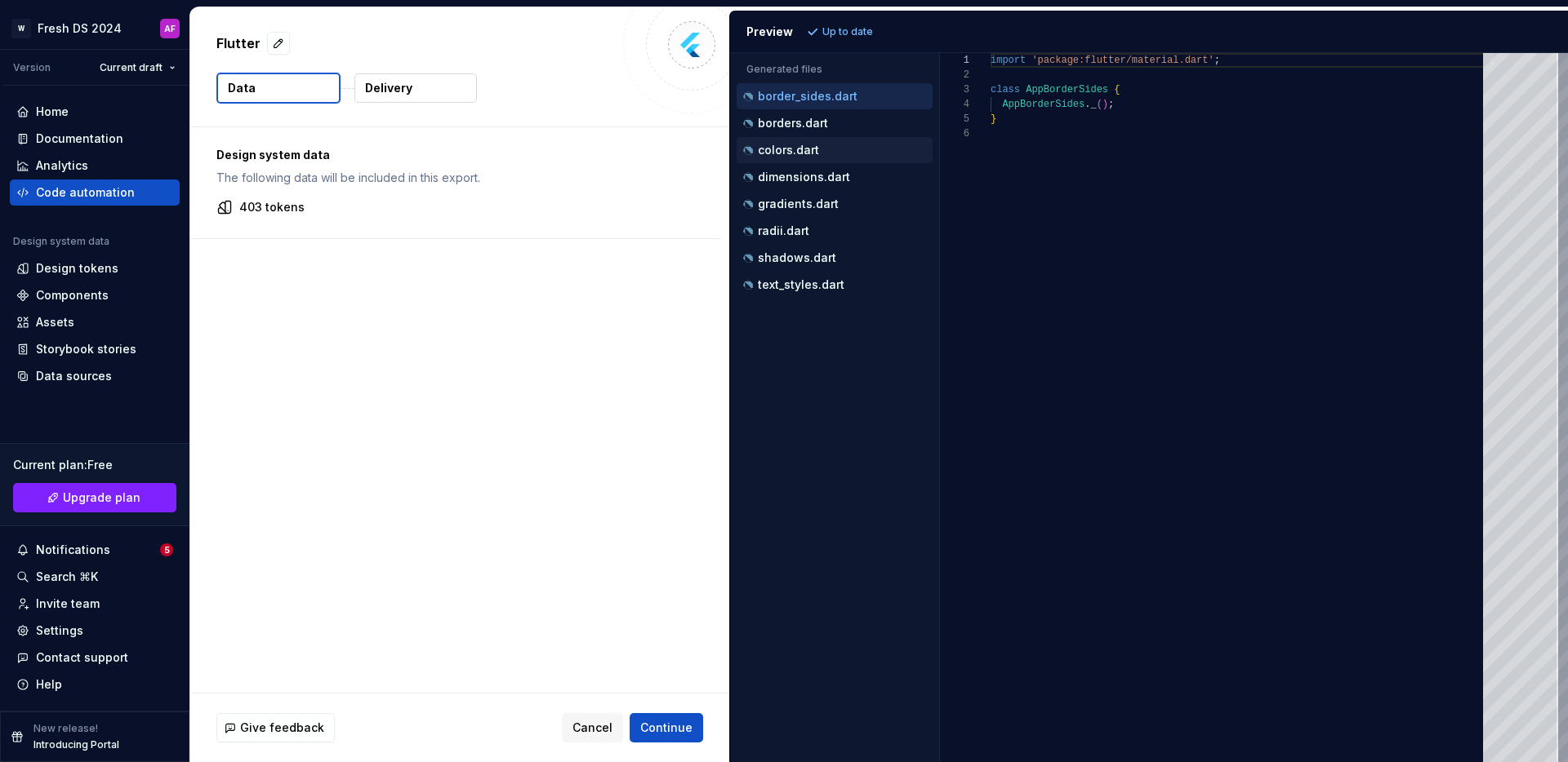
click at [787, 144] on p "colors.dart" at bounding box center [787, 150] width 61 height 13
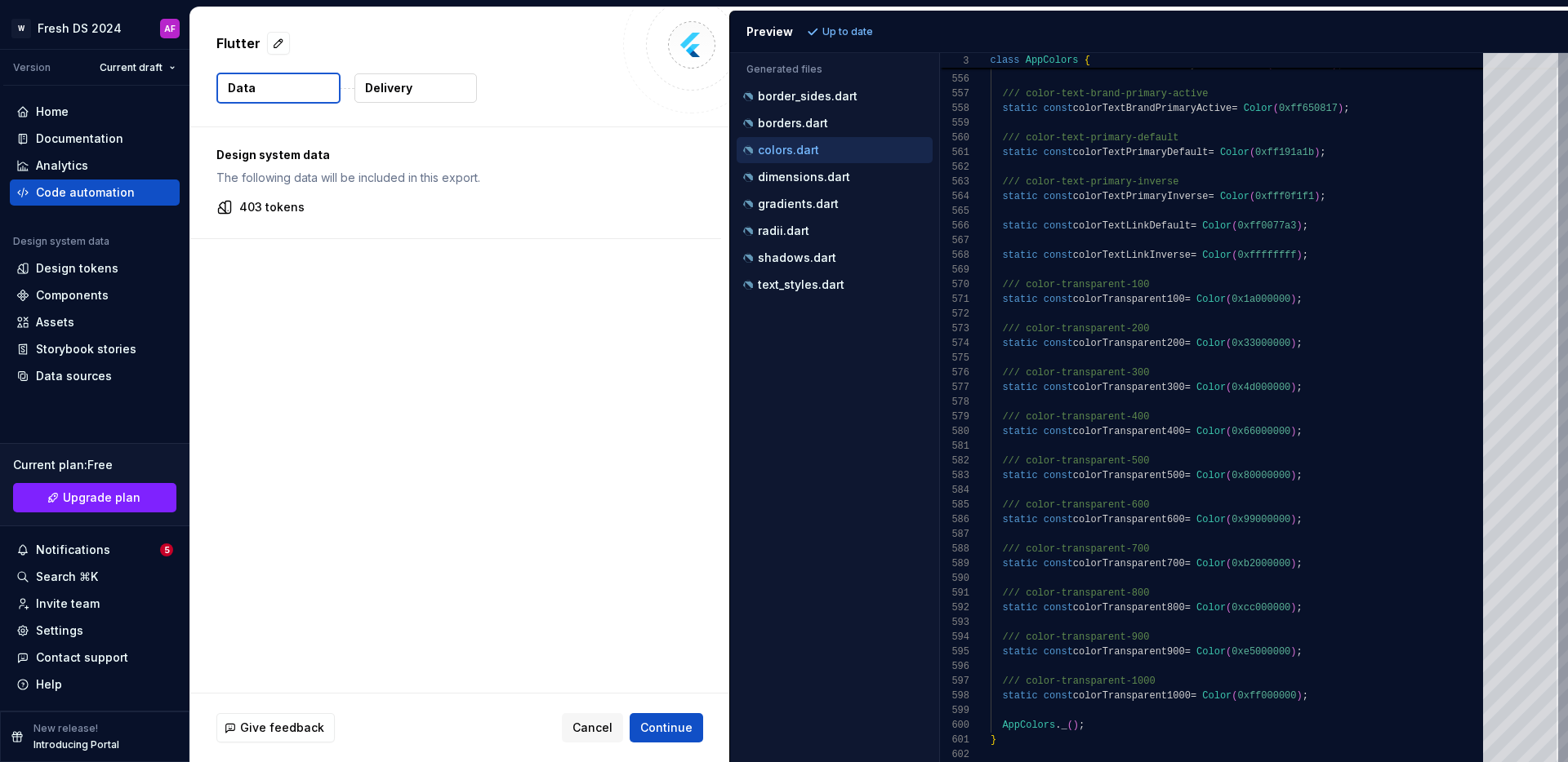
click at [284, 284] on div "Design system data The following data will be included in this export. 403 toke…" at bounding box center [460, 410] width 539 height 566
drag, startPoint x: 382, startPoint y: 363, endPoint x: 260, endPoint y: 158, distance: 238.6
click at [382, 363] on div "Design system data The following data will be included in this export. 403 toke…" at bounding box center [460, 410] width 539 height 566
click at [679, 728] on span "Continue" at bounding box center [666, 728] width 52 height 17
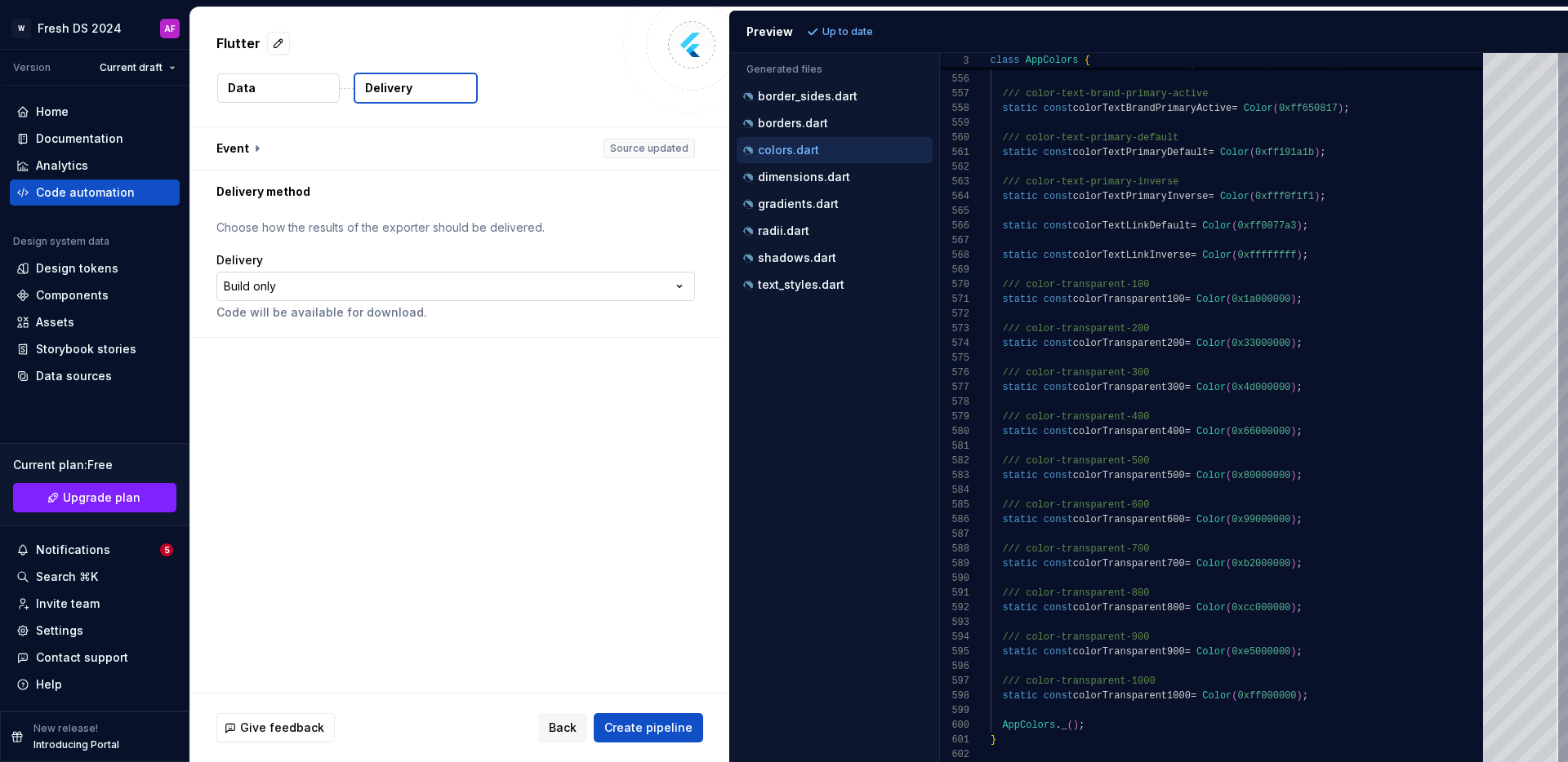
click at [296, 277] on html "**********" at bounding box center [784, 381] width 1568 height 762
click at [326, 253] on html "**********" at bounding box center [784, 381] width 1568 height 762
drag, startPoint x: 487, startPoint y: 230, endPoint x: 567, endPoint y: 230, distance: 80.0
click at [567, 230] on p "Choose how the results of the exporter should be delivered." at bounding box center [456, 227] width 478 height 17
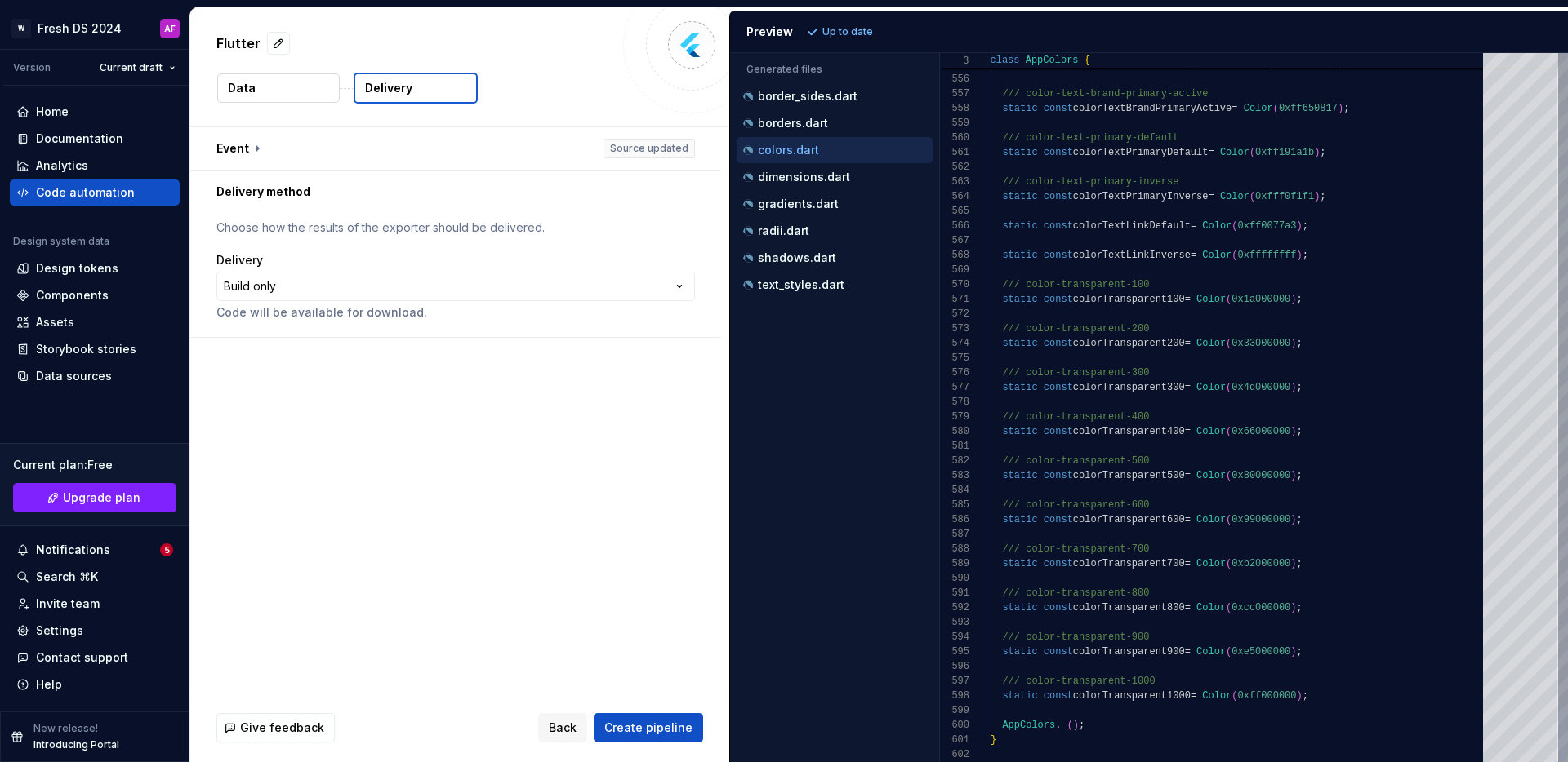
type textarea "**********"
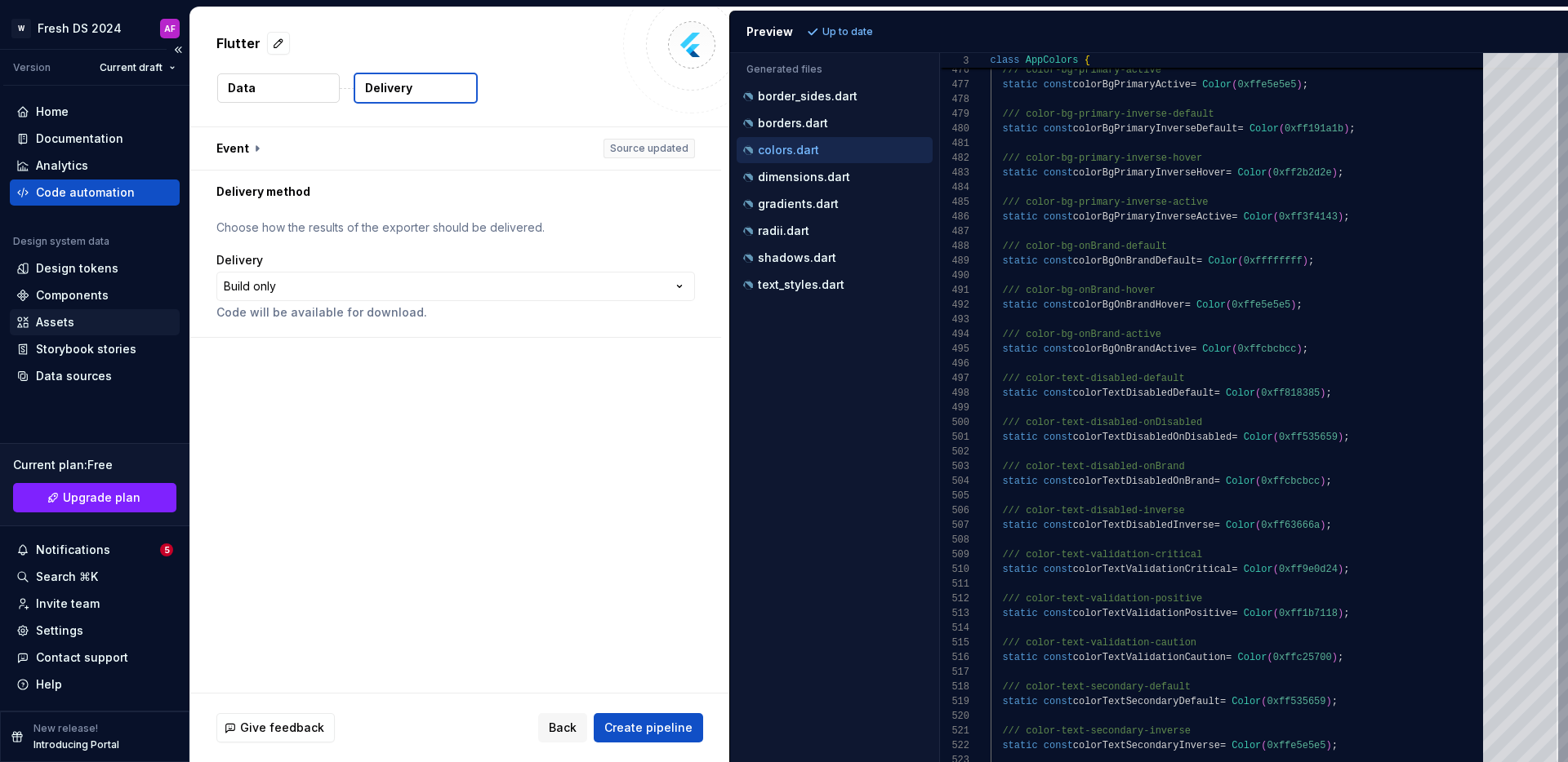
drag, startPoint x: 468, startPoint y: 487, endPoint x: 115, endPoint y: 324, distance: 388.8
click at [448, 482] on div "**********" at bounding box center [460, 410] width 539 height 566
click at [30, 262] on div "Design tokens" at bounding box center [94, 268] width 157 height 17
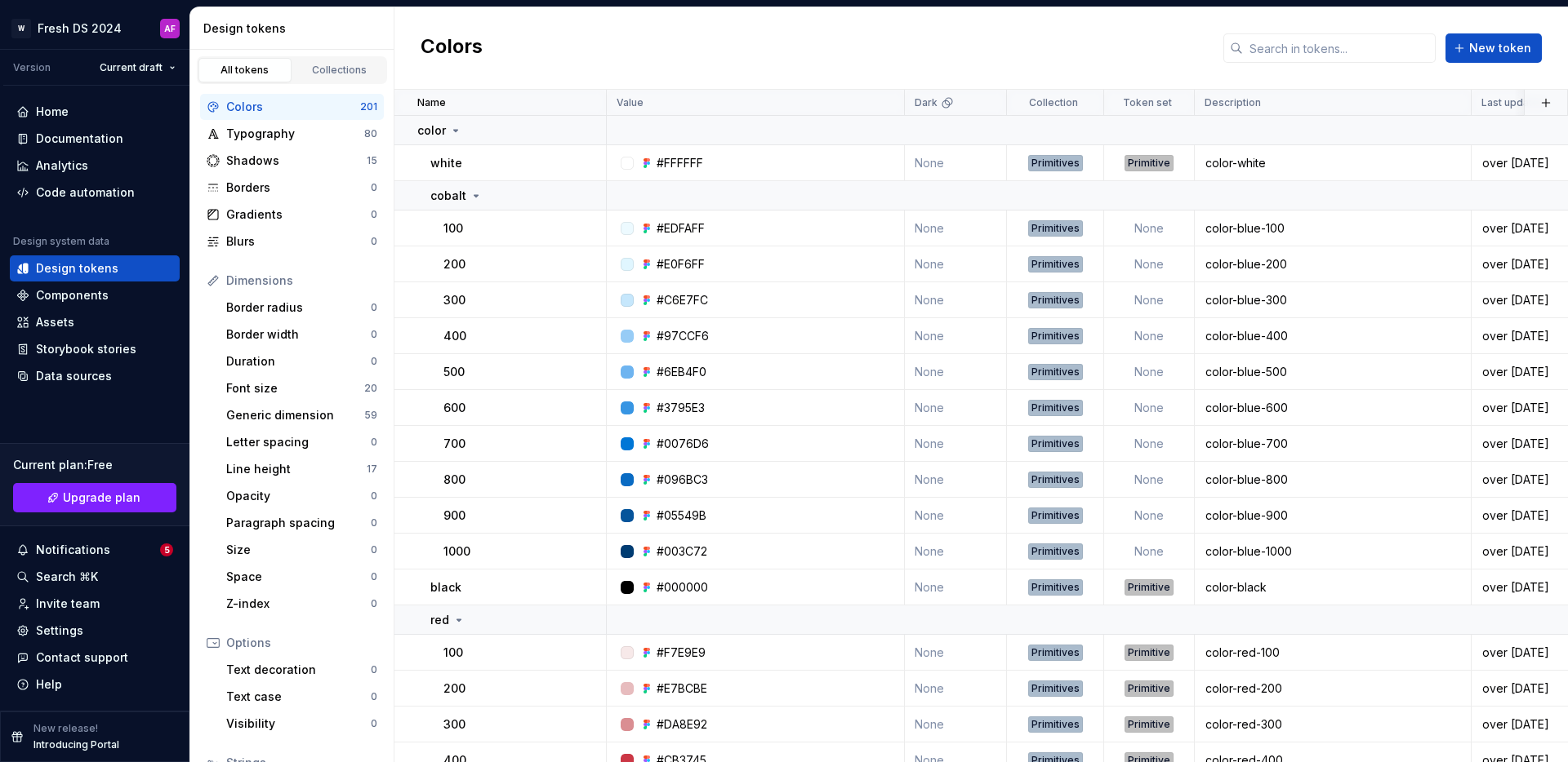
click at [726, 65] on div "Colors New token" at bounding box center [981, 49] width 1173 height 83
click at [939, 160] on td "None" at bounding box center [956, 162] width 102 height 36
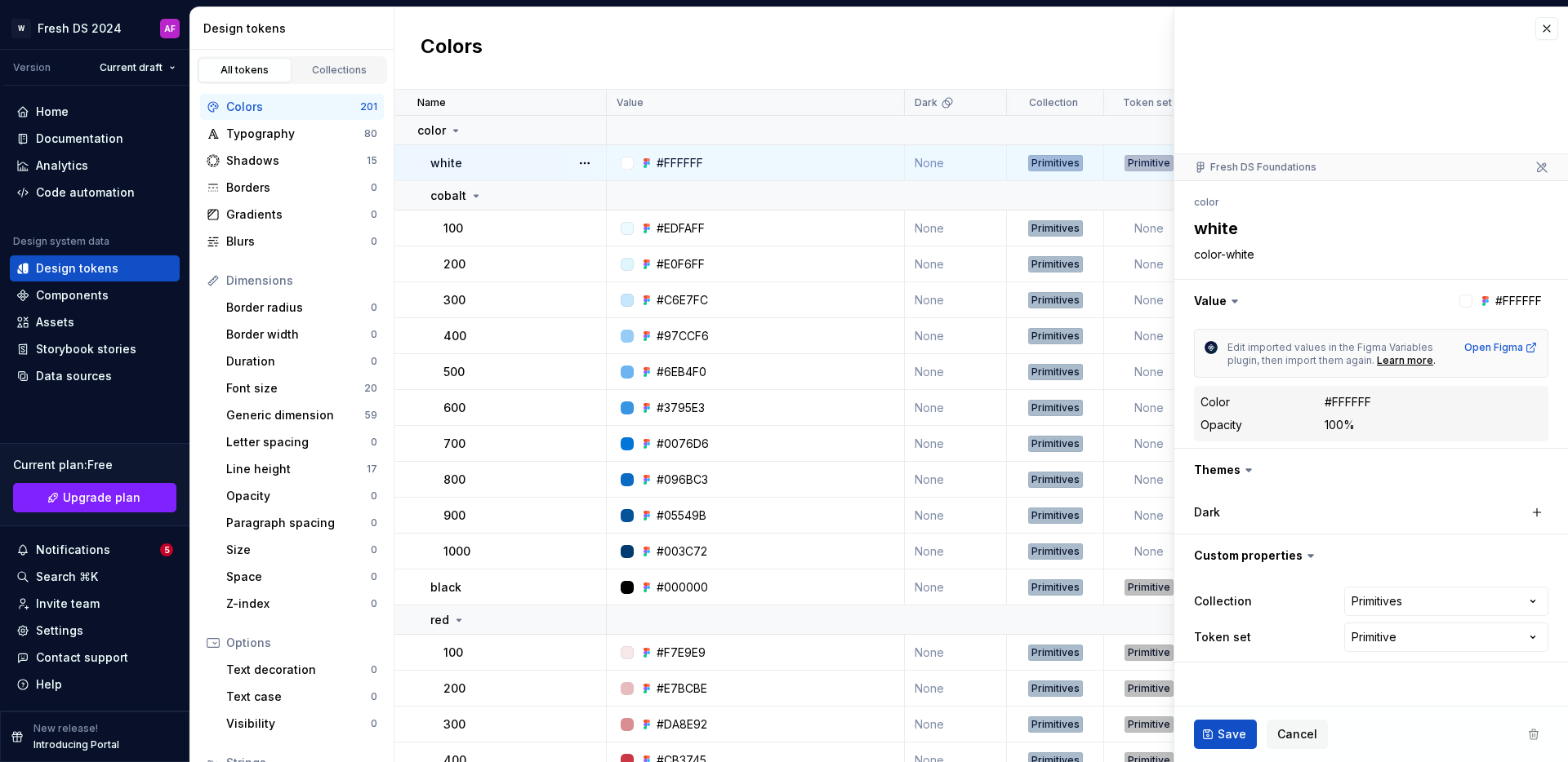
type textarea "*"
click at [1538, 28] on button "button" at bounding box center [1547, 29] width 23 height 23
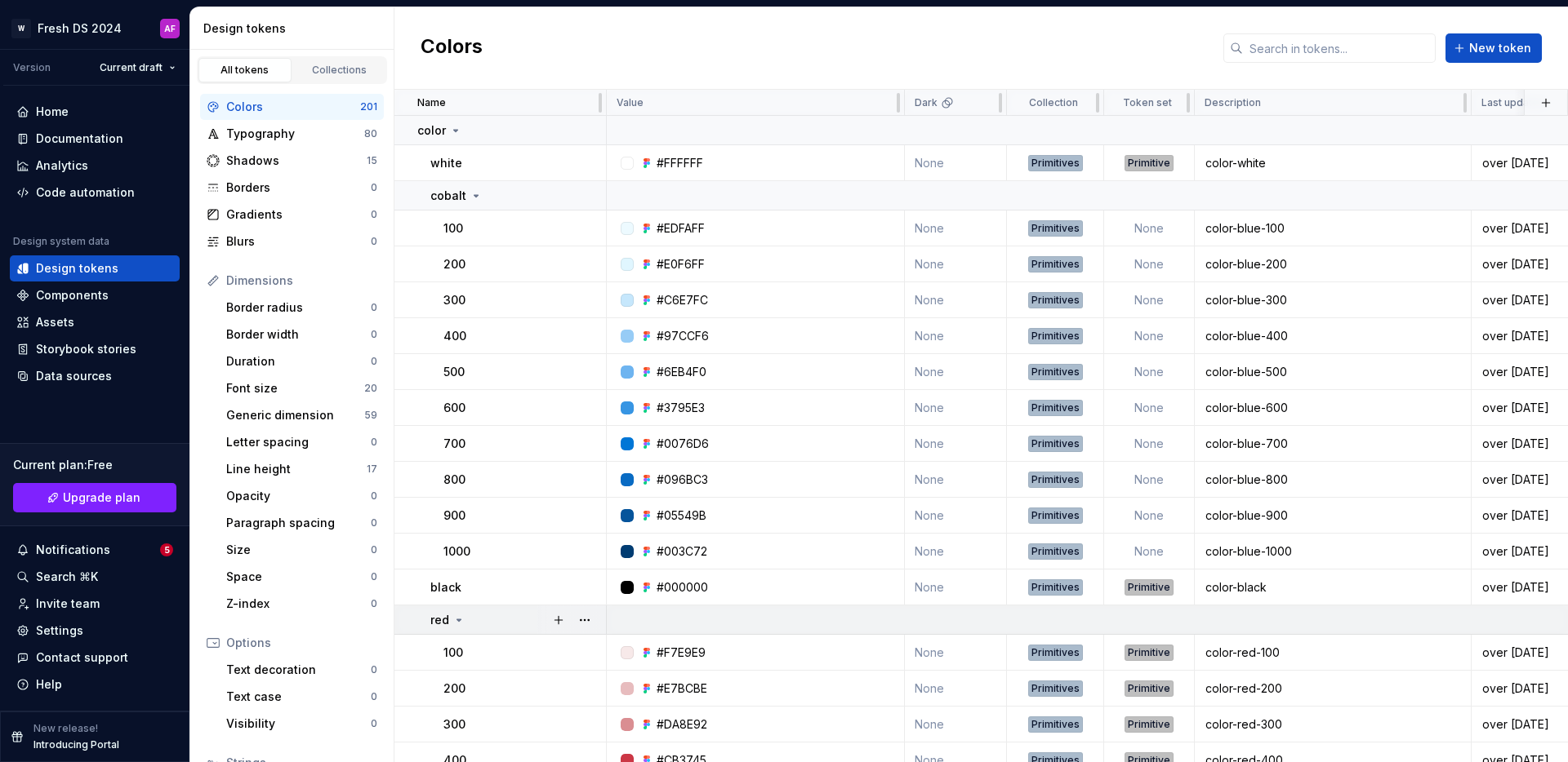
scroll to position [1, 0]
click at [856, 56] on div "Colors New token" at bounding box center [981, 49] width 1173 height 83
click at [127, 25] on html "W Fresh DS 2024 AF Version Current draft Home Documentation Analytics Code auto…" at bounding box center [784, 381] width 1568 height 762
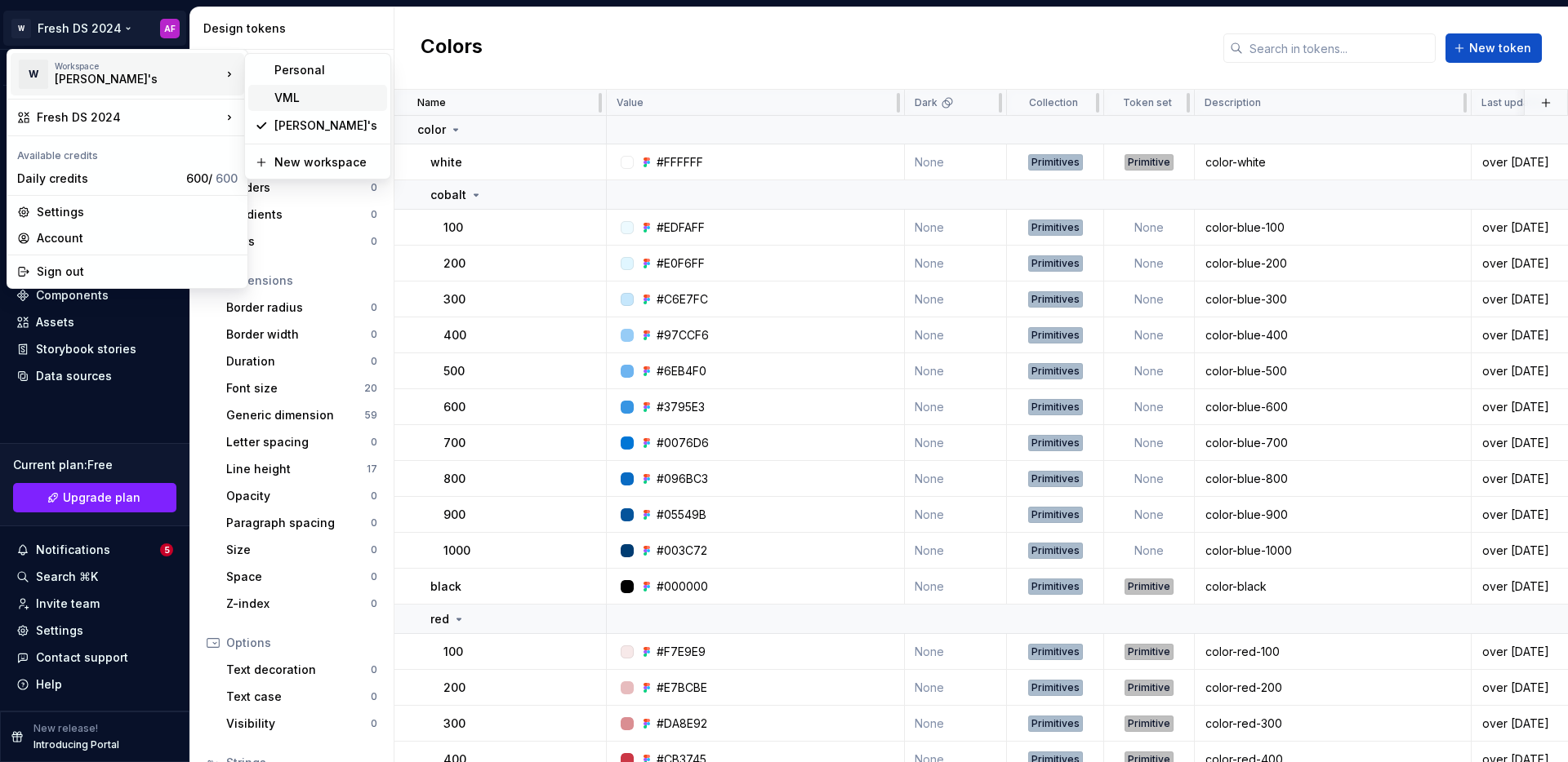
click at [271, 92] on div "VML" at bounding box center [317, 97] width 139 height 26
